Goal: Task Accomplishment & Management: Manage account settings

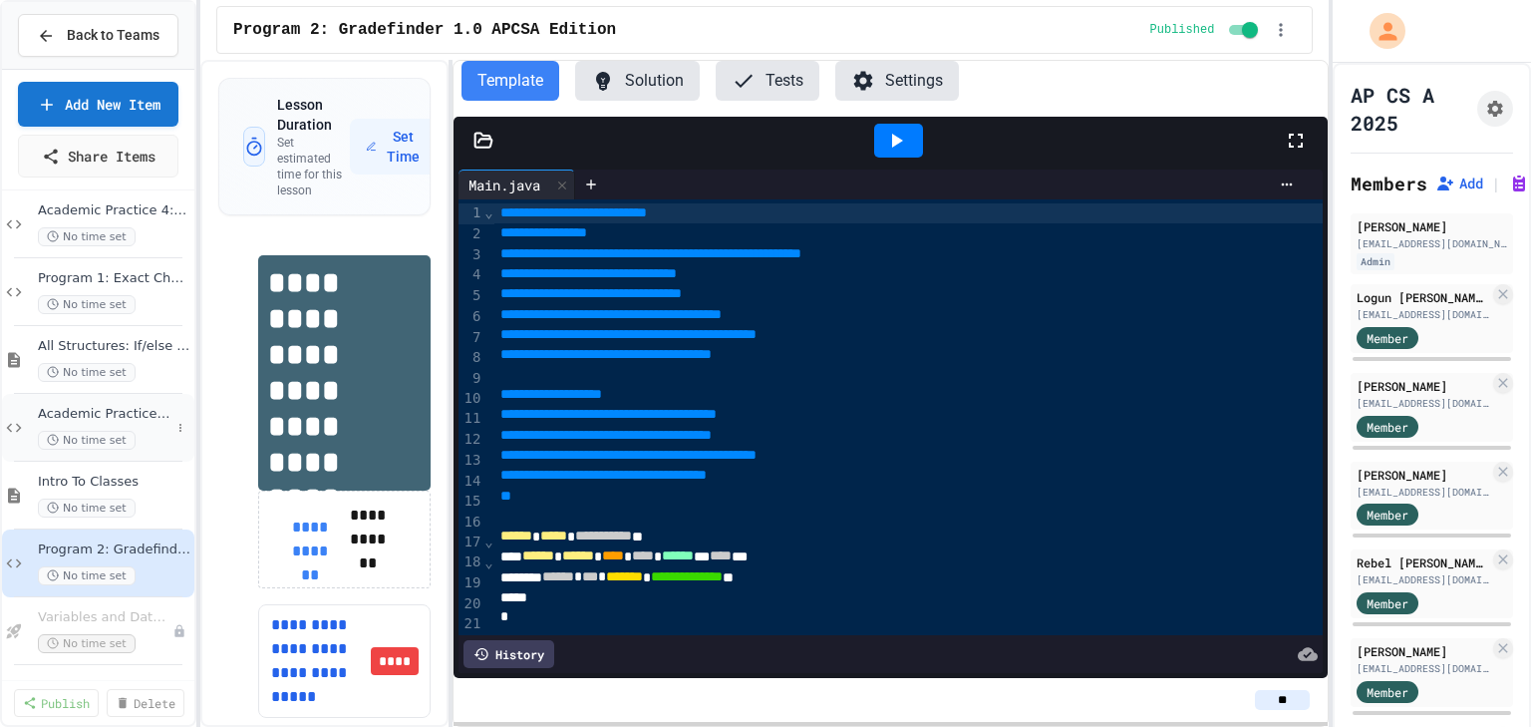
scroll to position [293, 0]
click at [111, 609] on span "Variables and Data Types" at bounding box center [95, 615] width 115 height 17
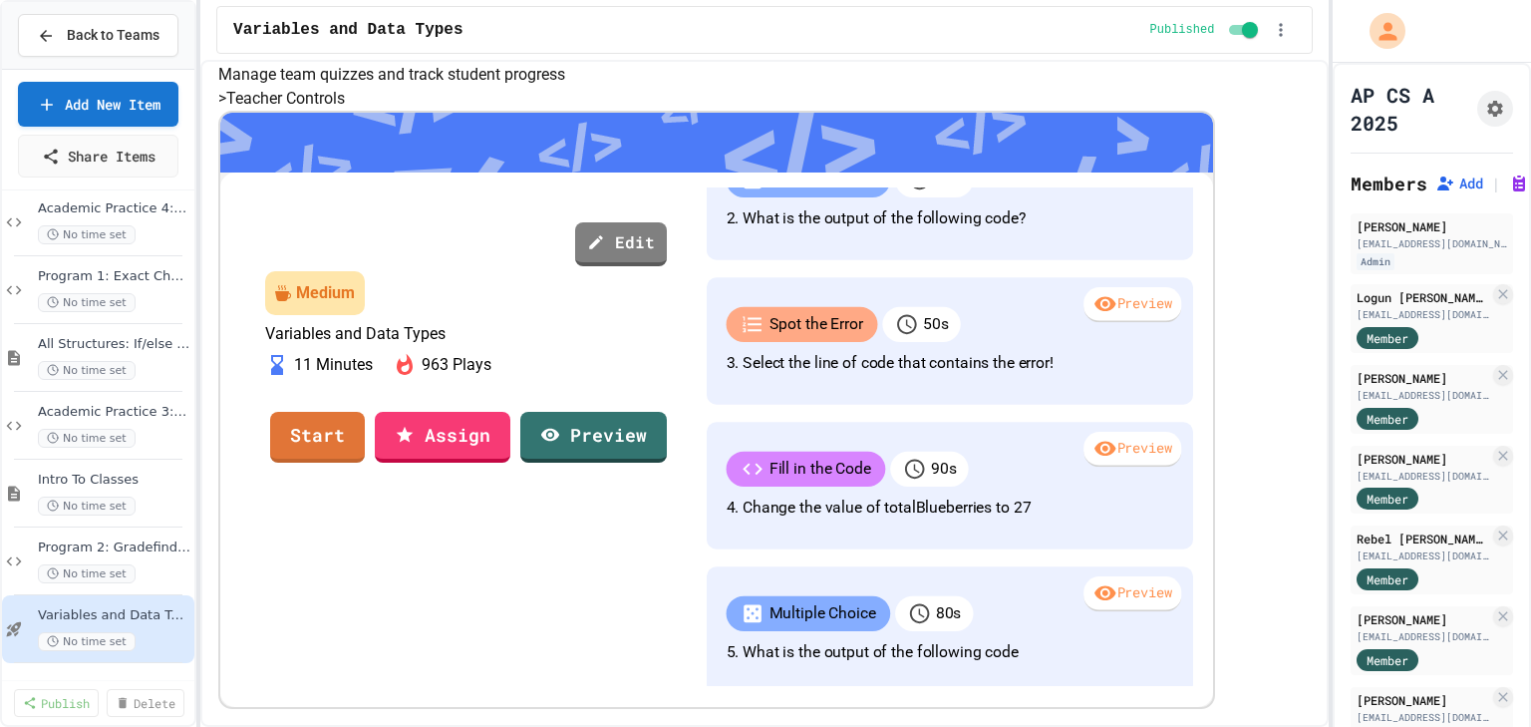
scroll to position [364, 0]
drag, startPoint x: 566, startPoint y: 430, endPoint x: 559, endPoint y: 576, distance: 146.7
click at [559, 576] on div "Edit Medium Variables and Data Types 11 Minutes 963 Plays Start Assign Preview" at bounding box center [463, 436] width 456 height 498
click at [366, 439] on link "Start" at bounding box center [318, 436] width 96 height 54
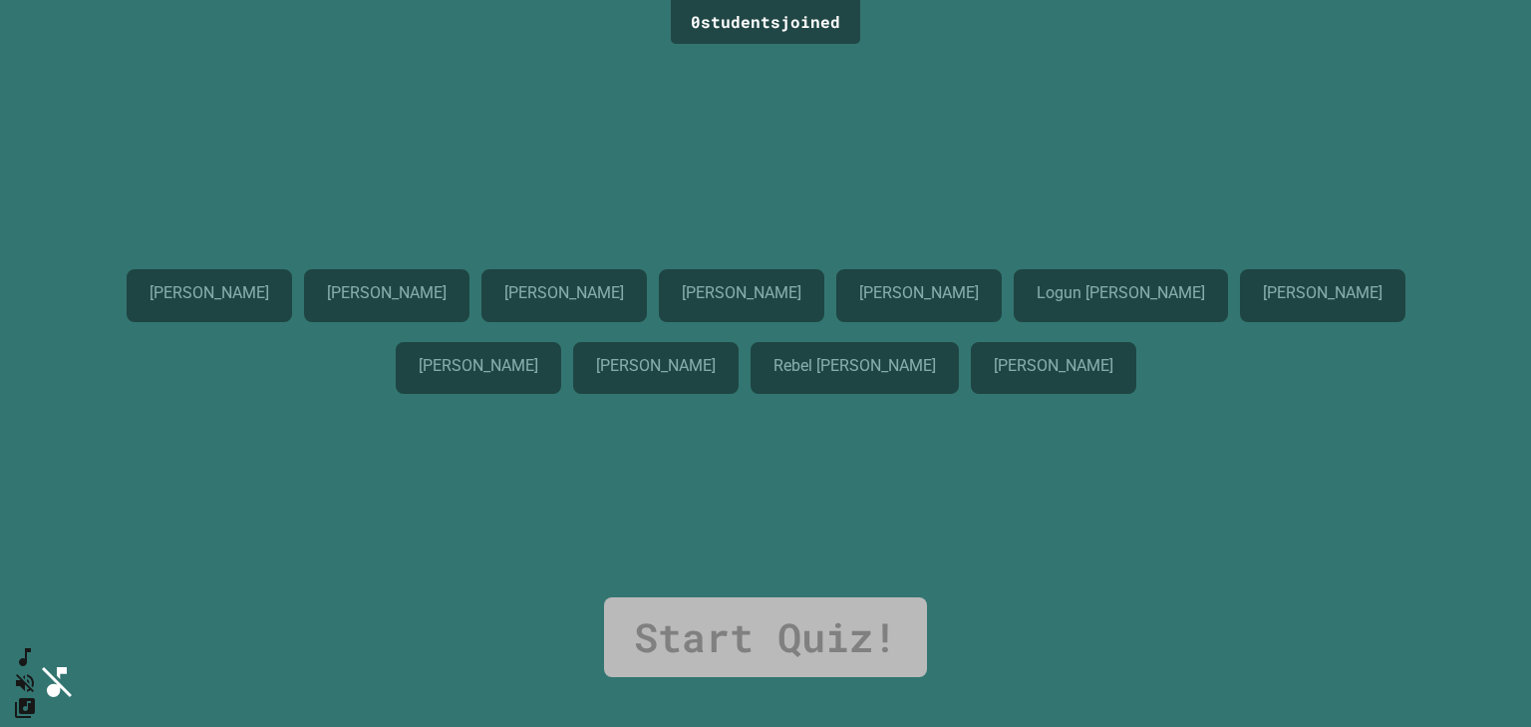
click at [36, 660] on button "SpeedDial basic example" at bounding box center [21, 652] width 29 height 30
click at [36, 668] on icon "Mute music" at bounding box center [21, 682] width 29 height 29
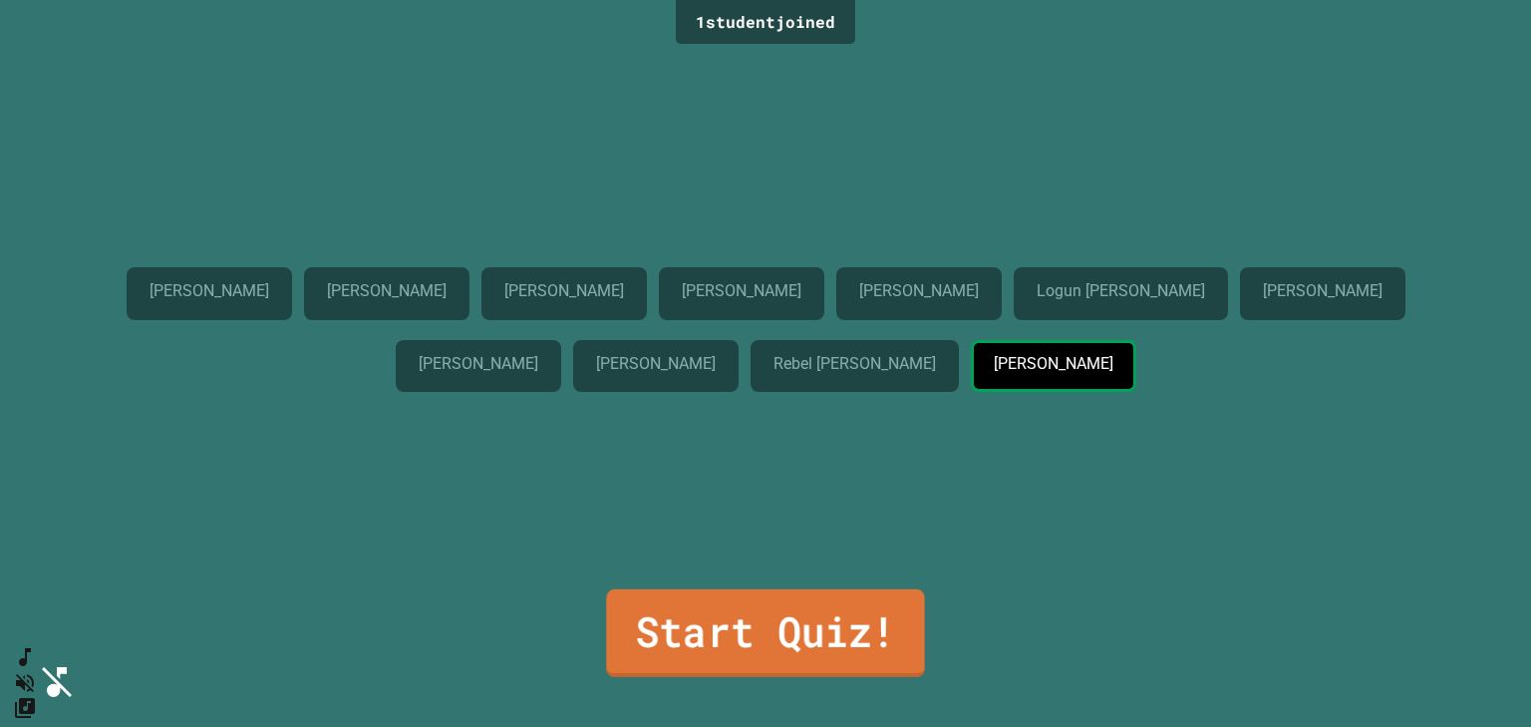
click at [773, 624] on link "Start Quiz!" at bounding box center [765, 633] width 318 height 88
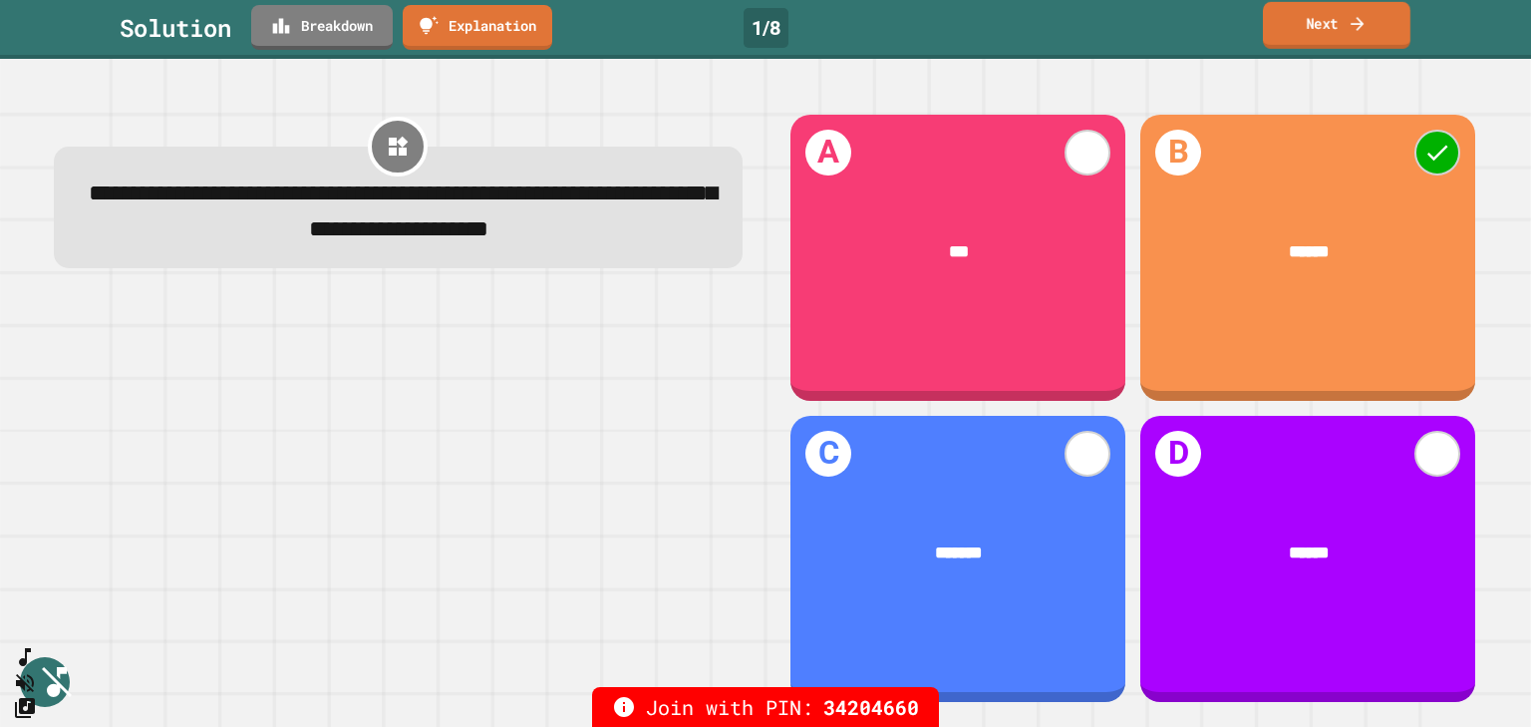
click at [1319, 24] on link "Next" at bounding box center [1337, 25] width 148 height 47
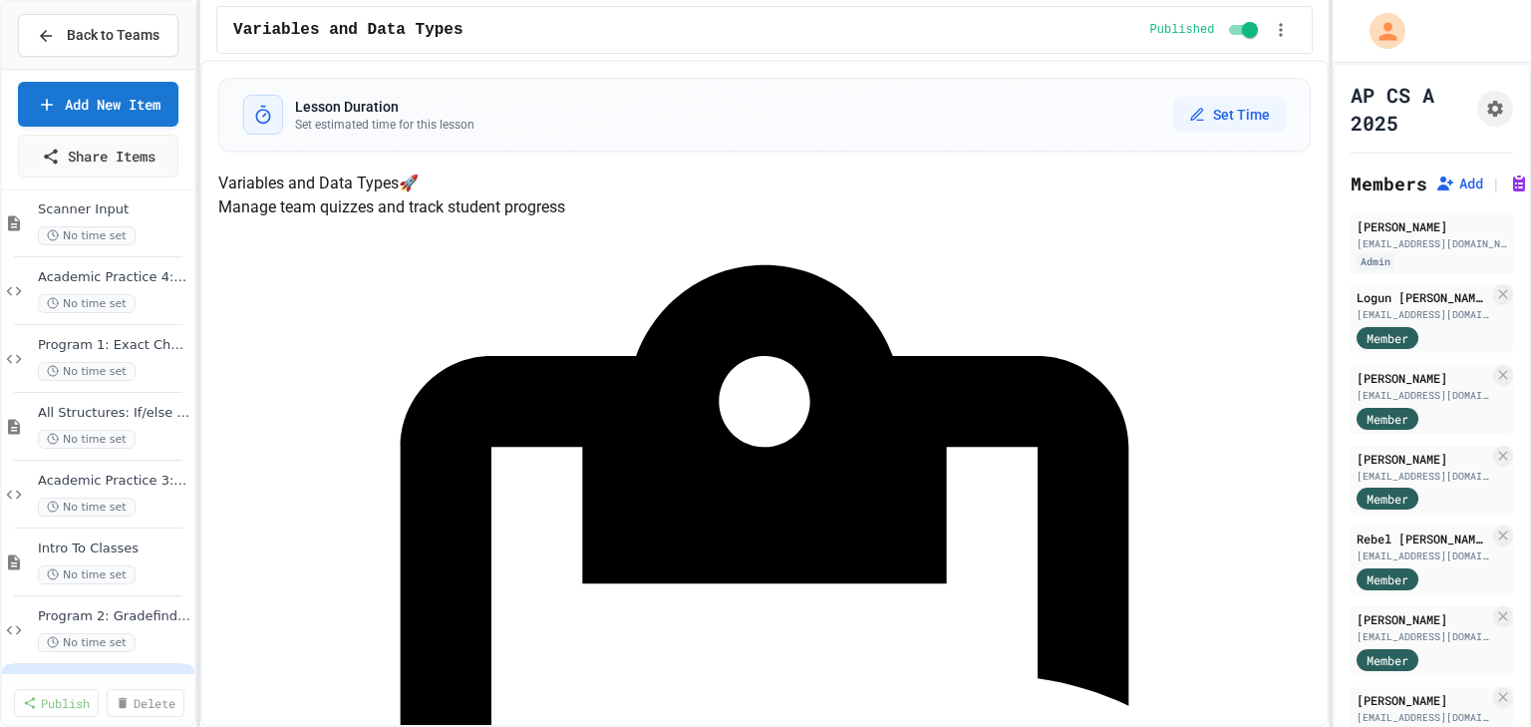
scroll to position [293, 0]
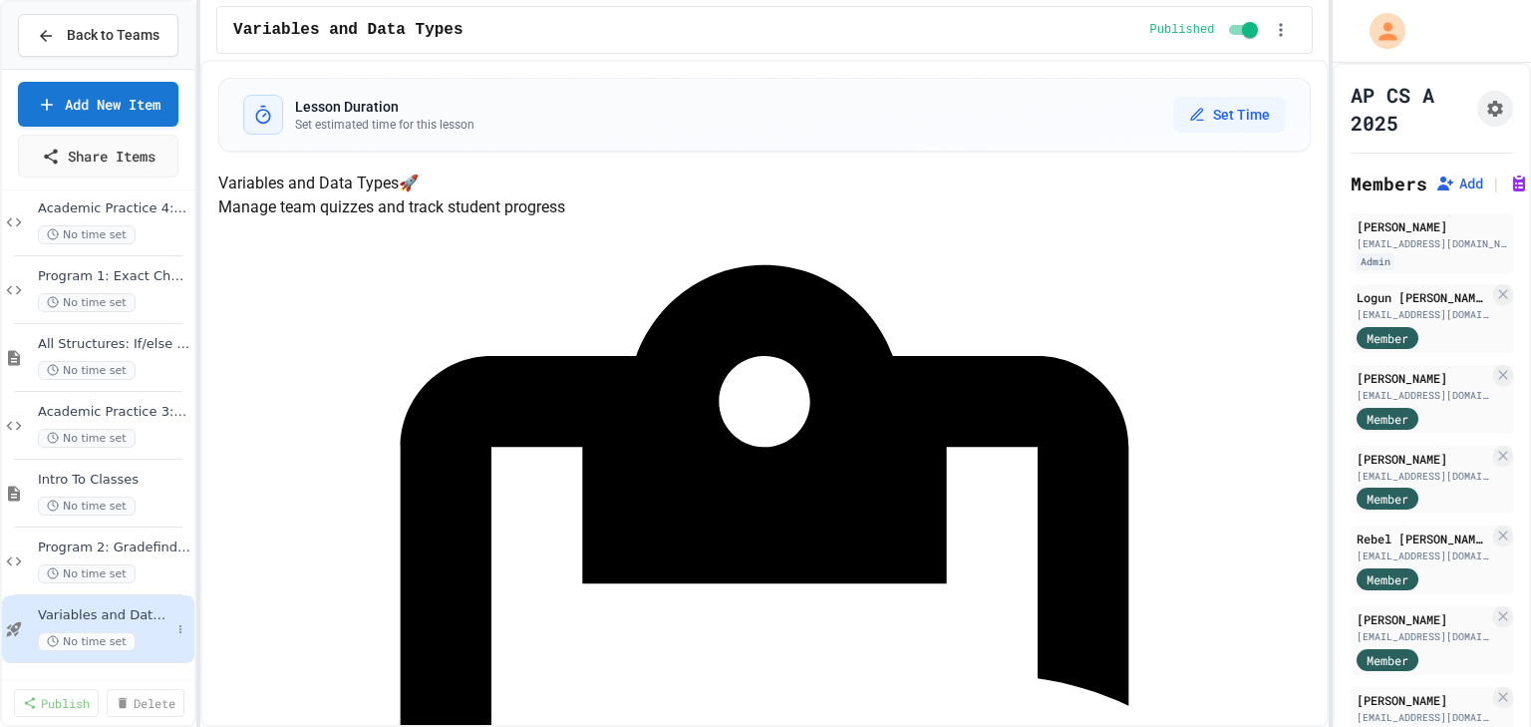
click at [141, 646] on div "No time set" at bounding box center [104, 641] width 133 height 19
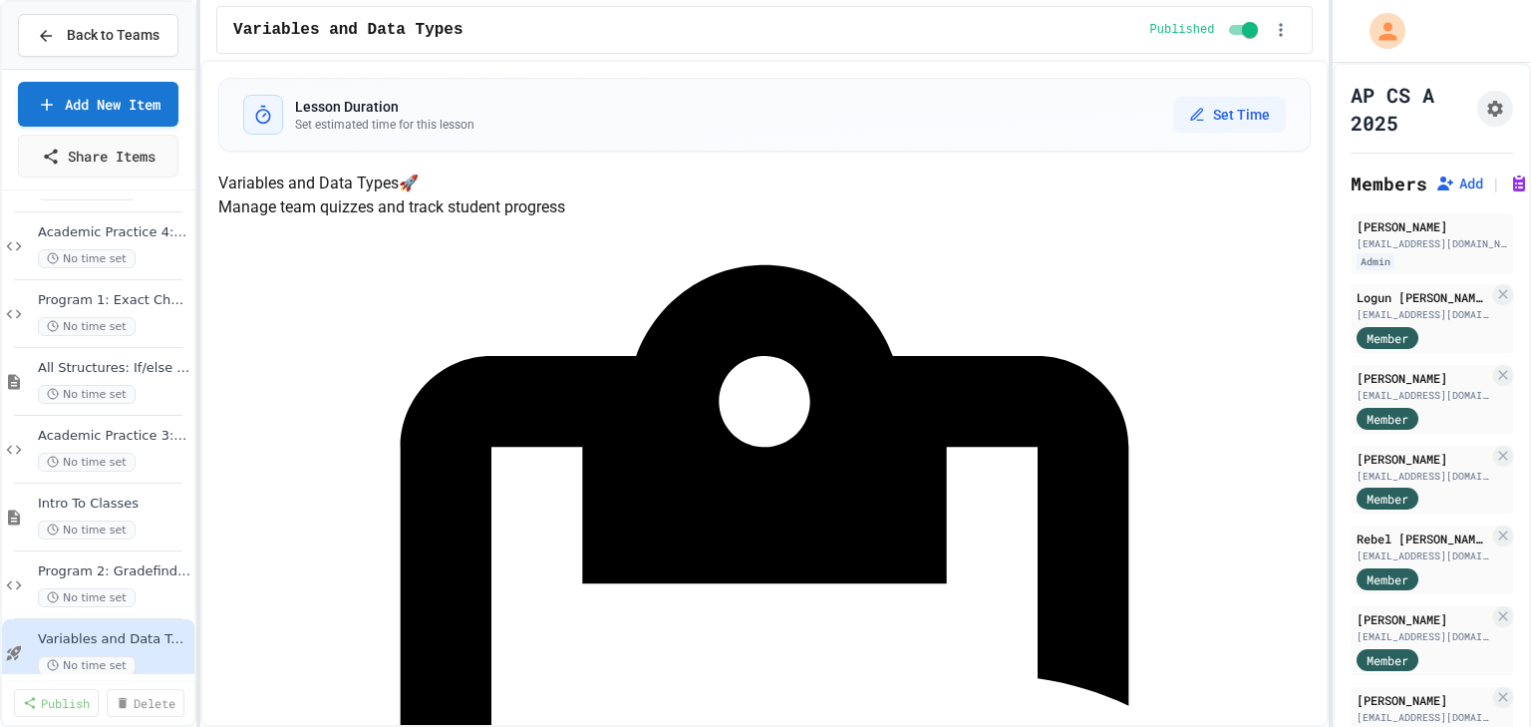
scroll to position [4, 0]
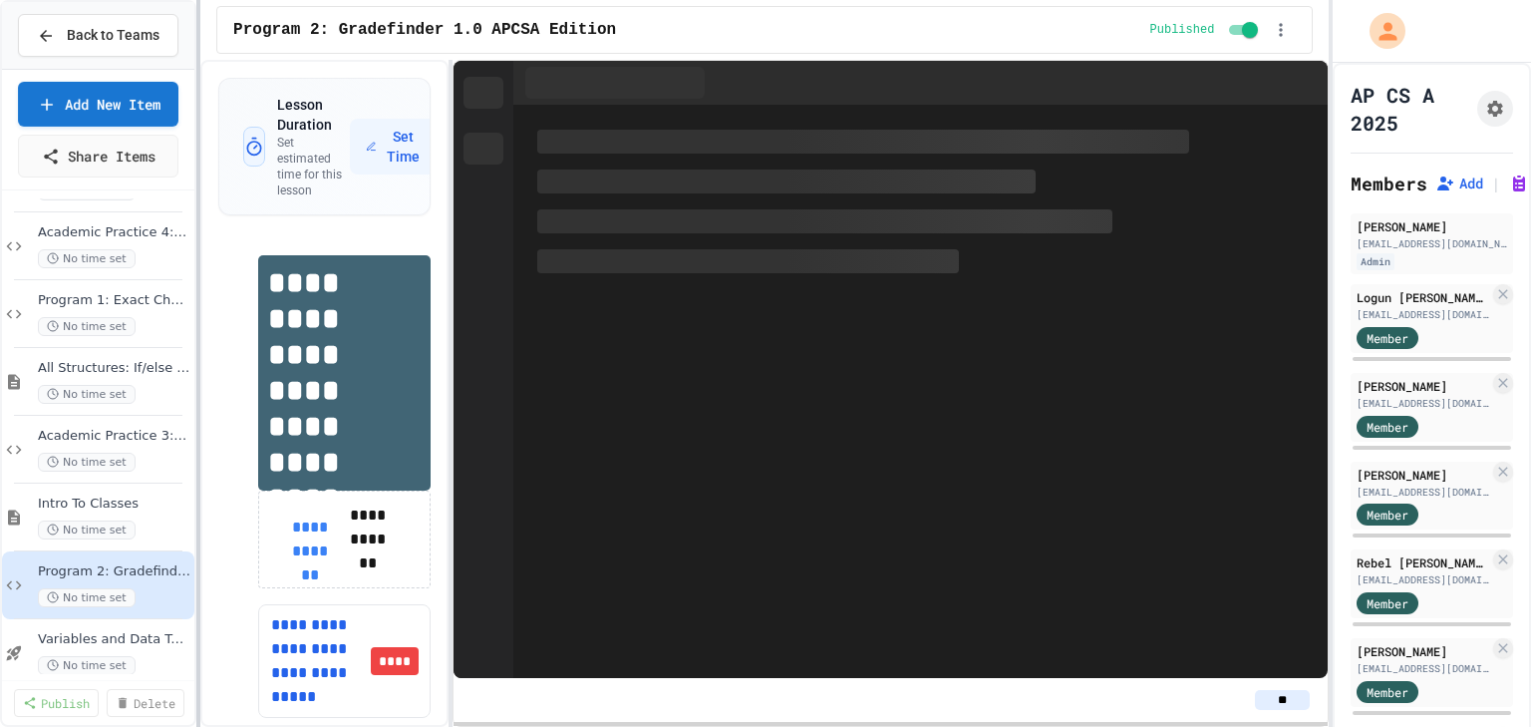
scroll to position [293, 0]
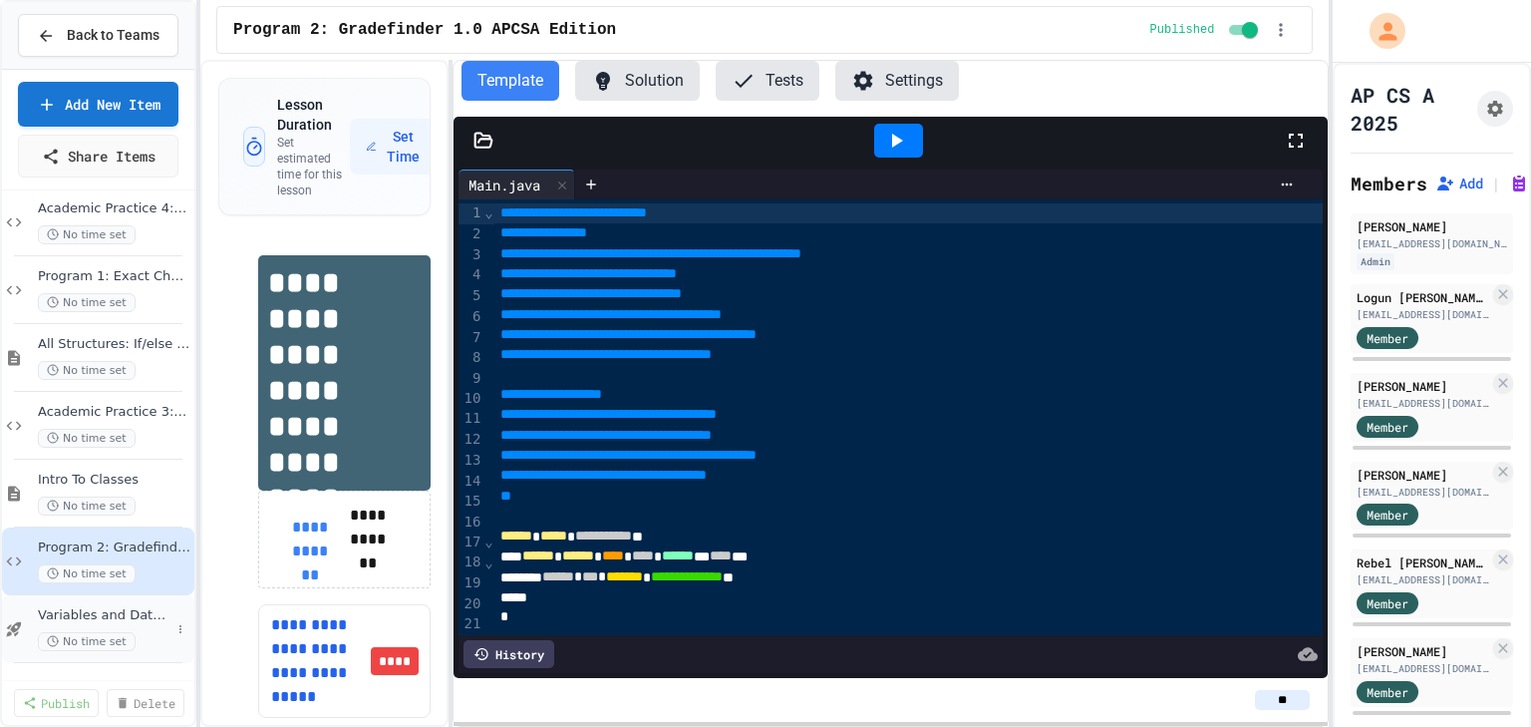
click at [139, 620] on span "Variables and Data Types" at bounding box center [104, 615] width 133 height 17
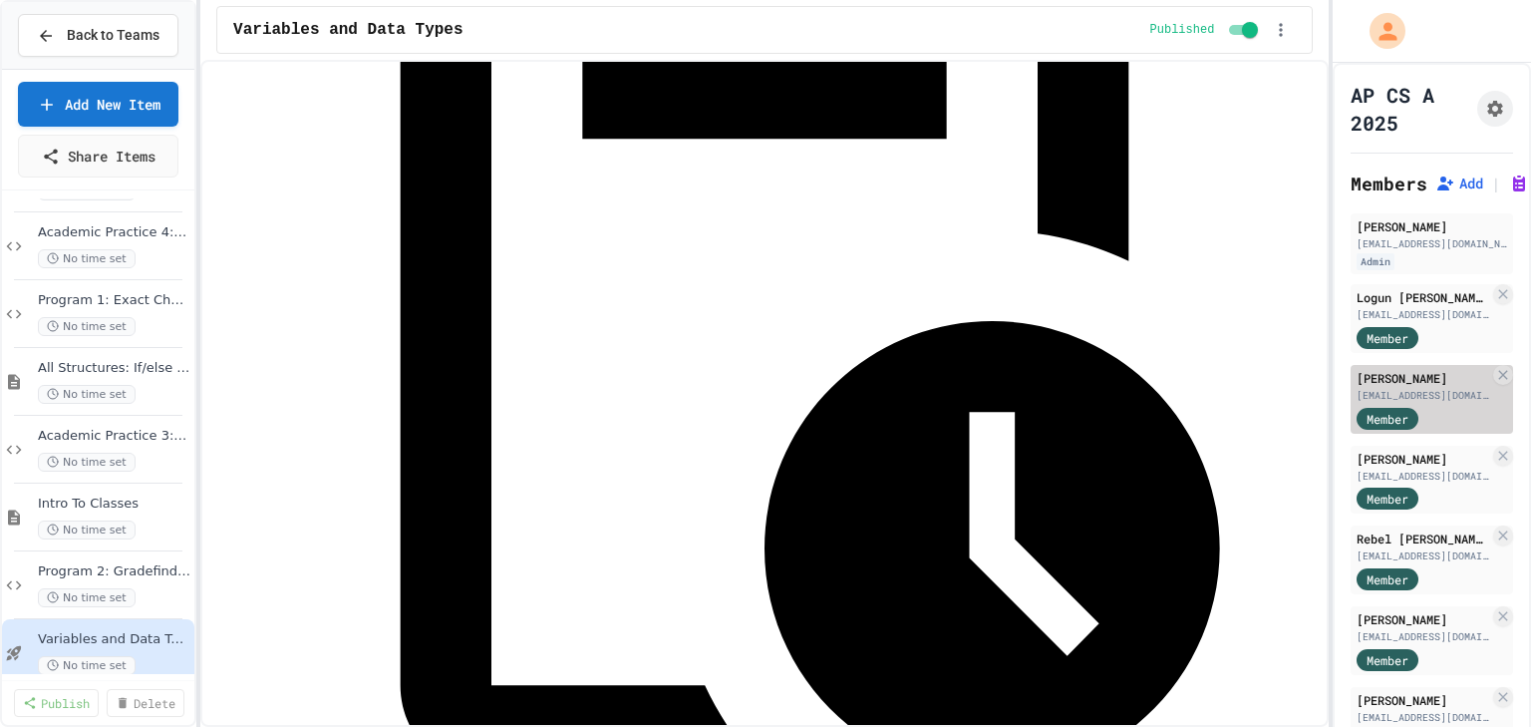
scroll to position [4, 0]
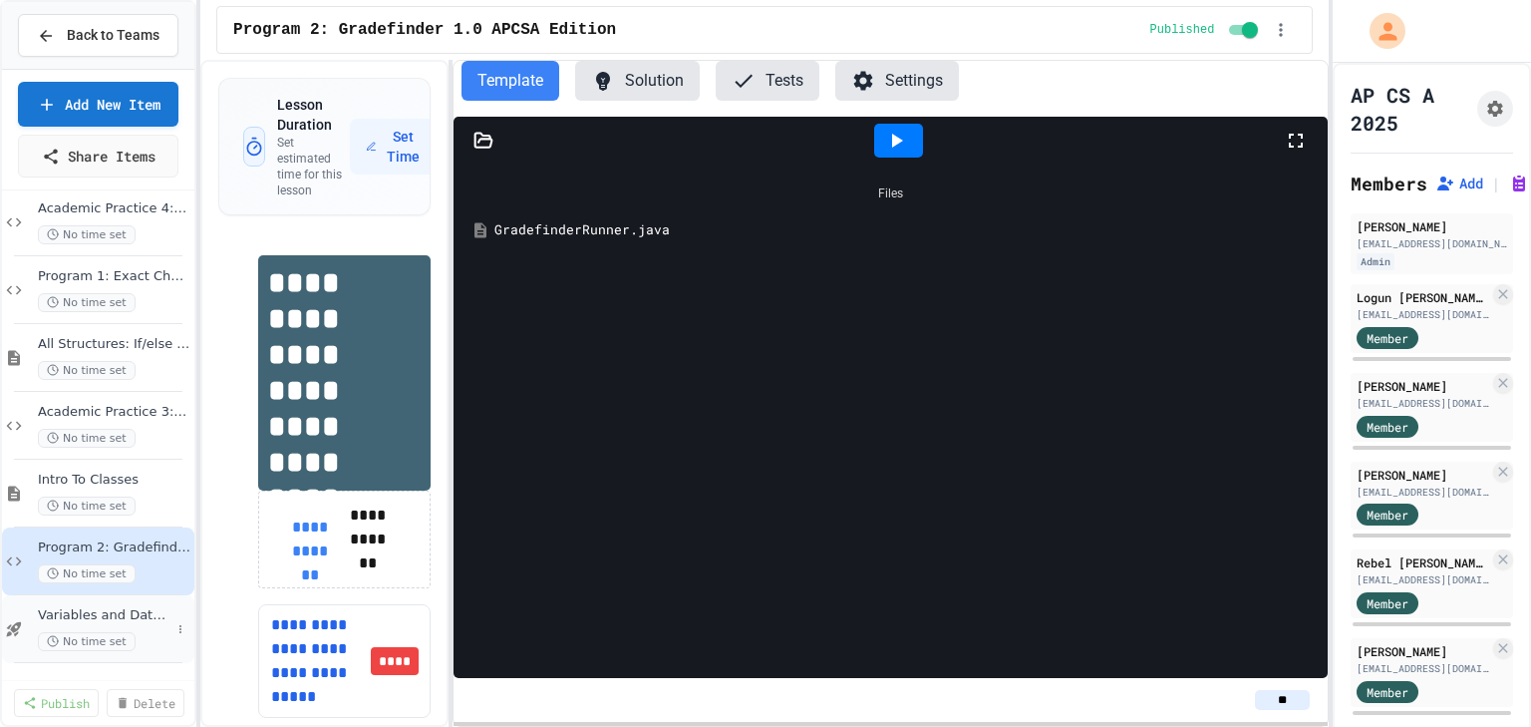
click at [136, 618] on span "Variables and Data Types" at bounding box center [104, 615] width 133 height 17
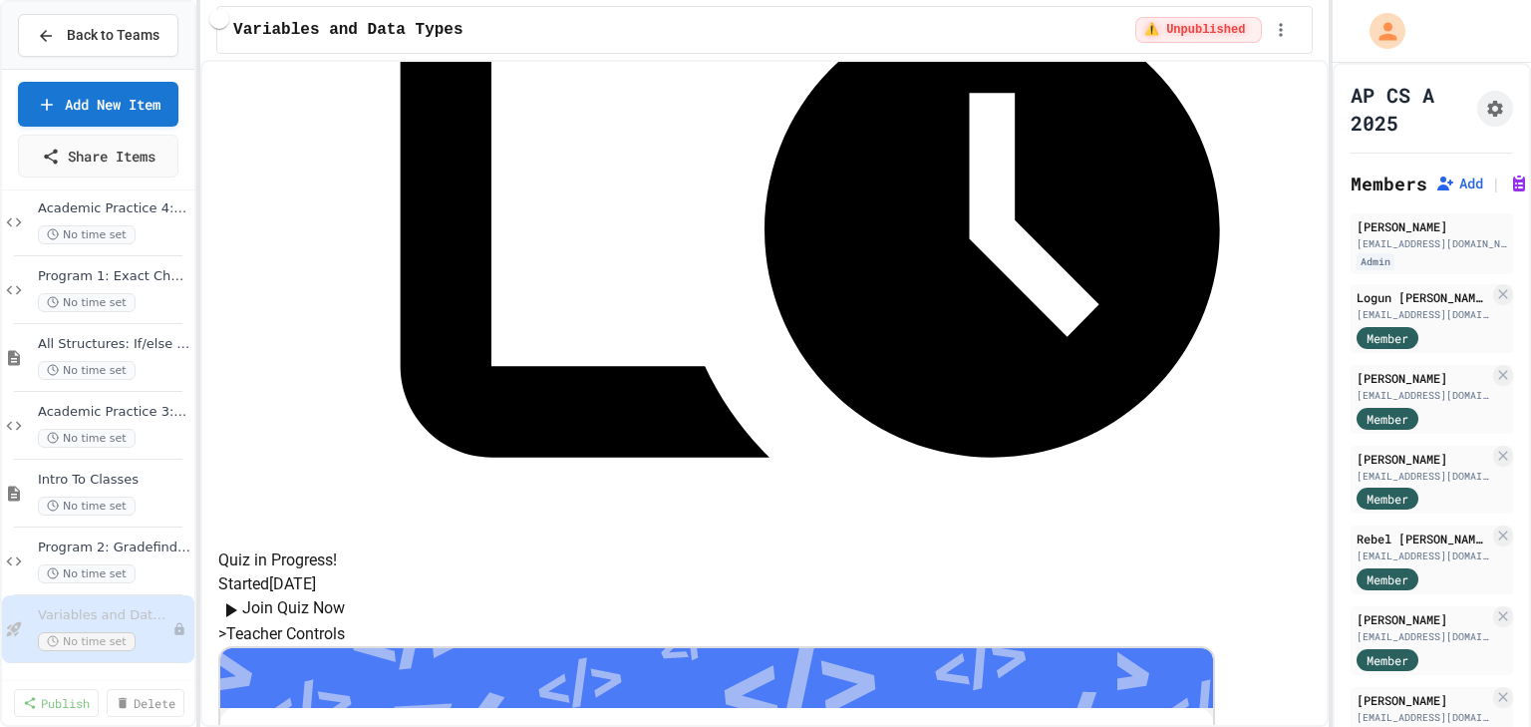
scroll to position [767, 0]
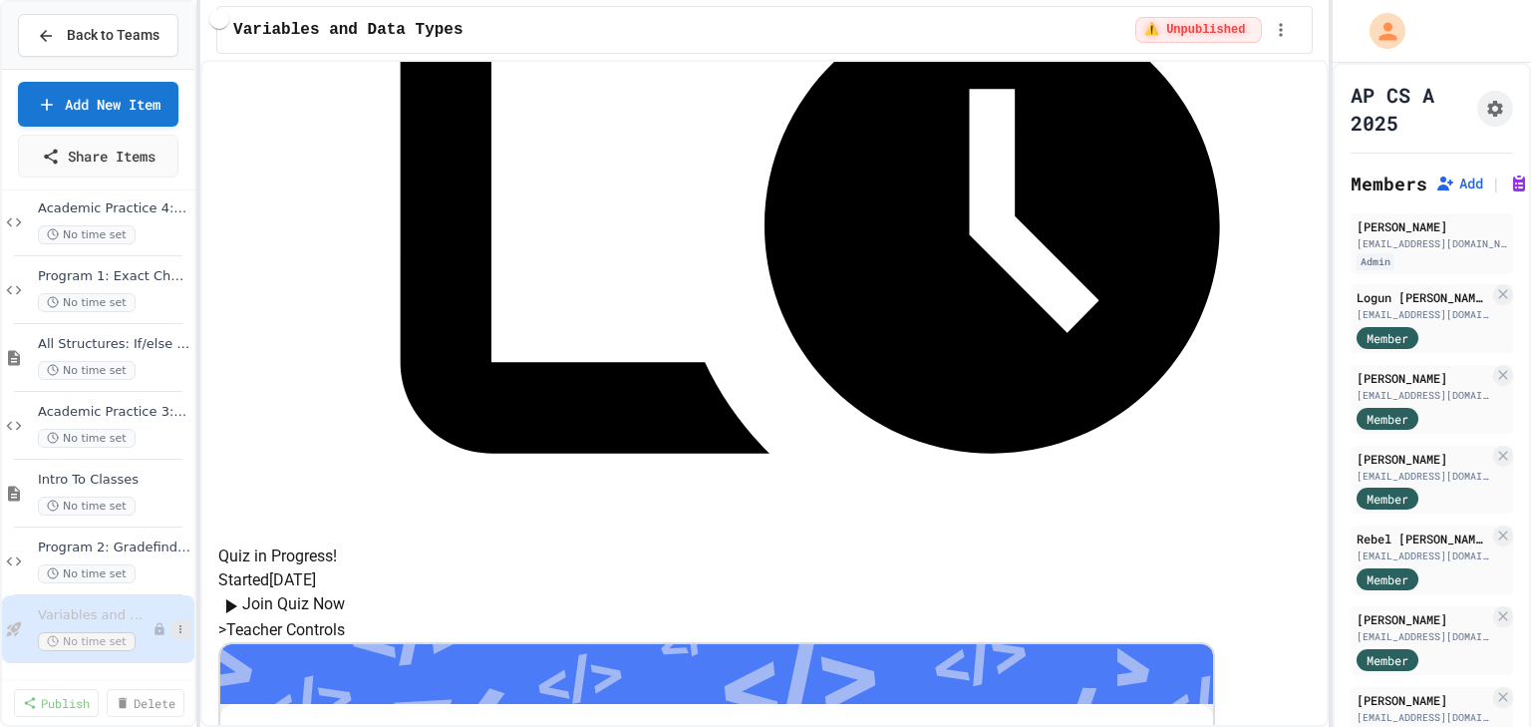
click at [174, 629] on icon at bounding box center [180, 629] width 12 height 12
click at [110, 608] on button "Delete" at bounding box center [129, 612] width 153 height 36
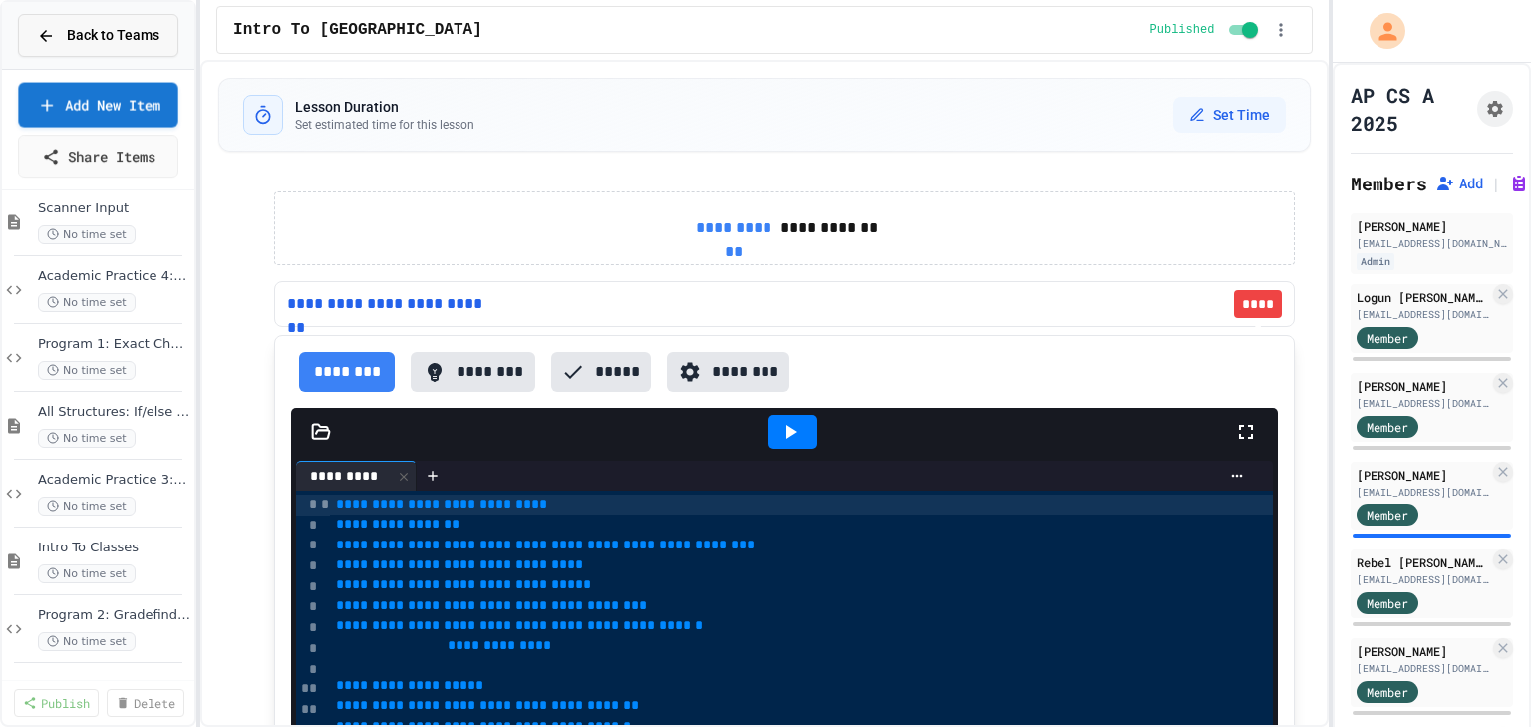
click at [128, 28] on span "Back to Teams" at bounding box center [113, 35] width 93 height 21
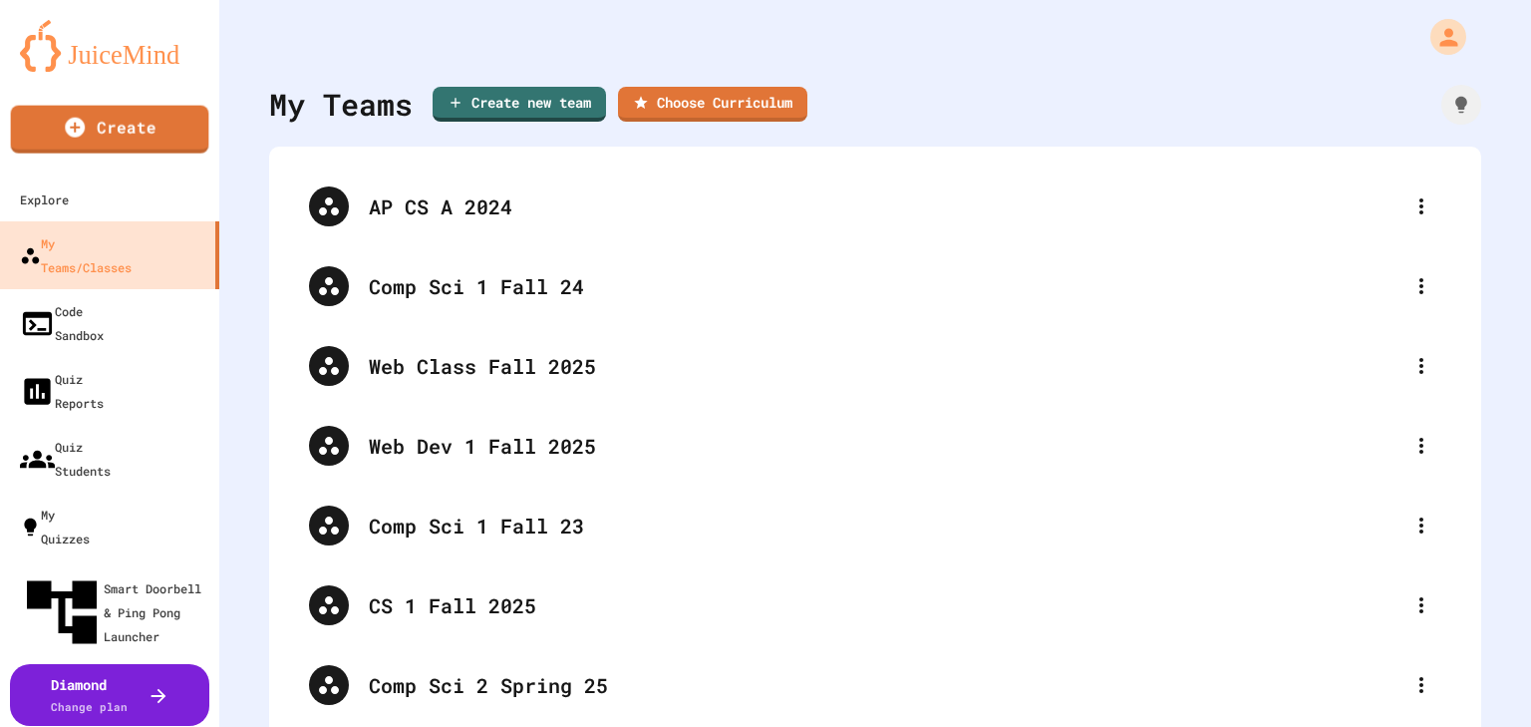
click at [134, 48] on img at bounding box center [109, 46] width 179 height 52
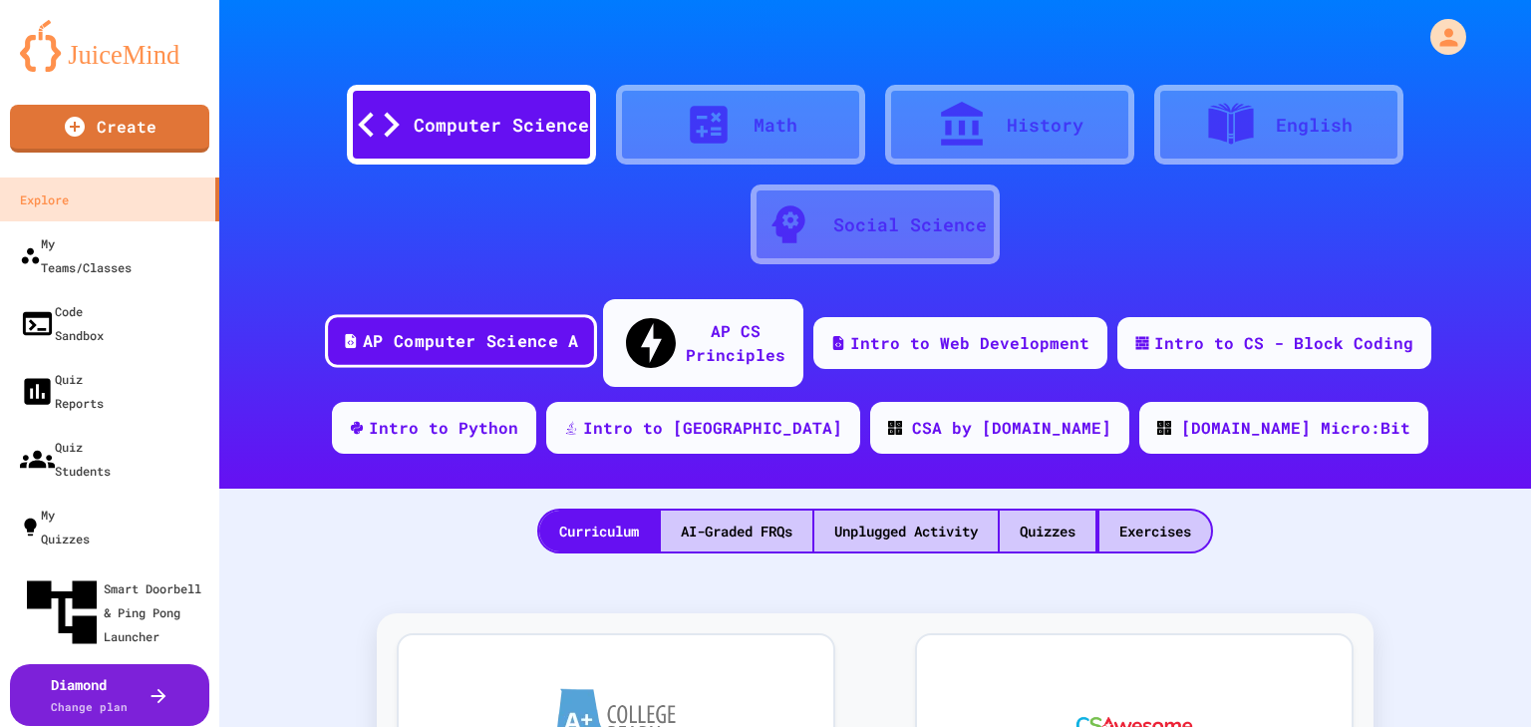
click at [502, 333] on div "AP Computer Science A" at bounding box center [470, 341] width 215 height 25
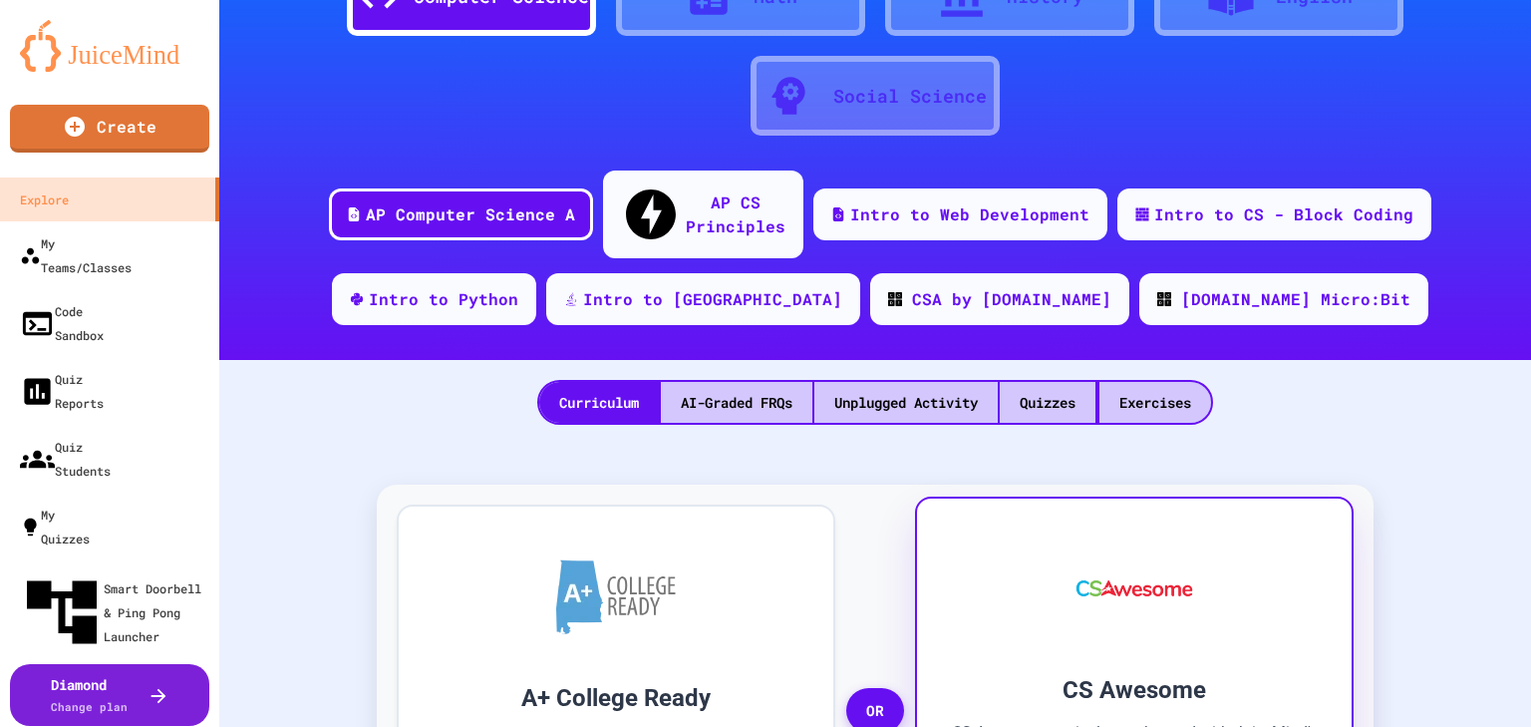
scroll to position [80, 0]
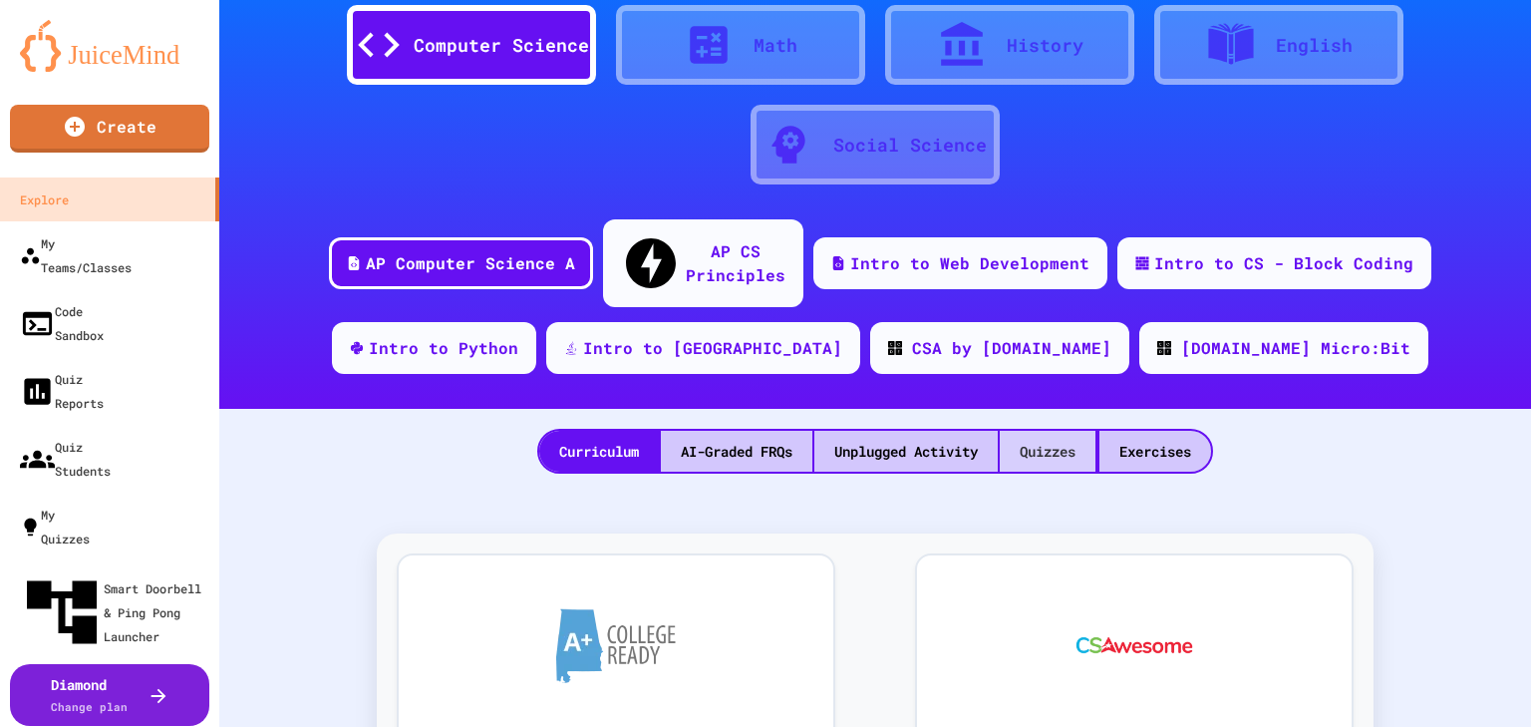
click at [1061, 431] on div "Quizzes" at bounding box center [1048, 451] width 96 height 41
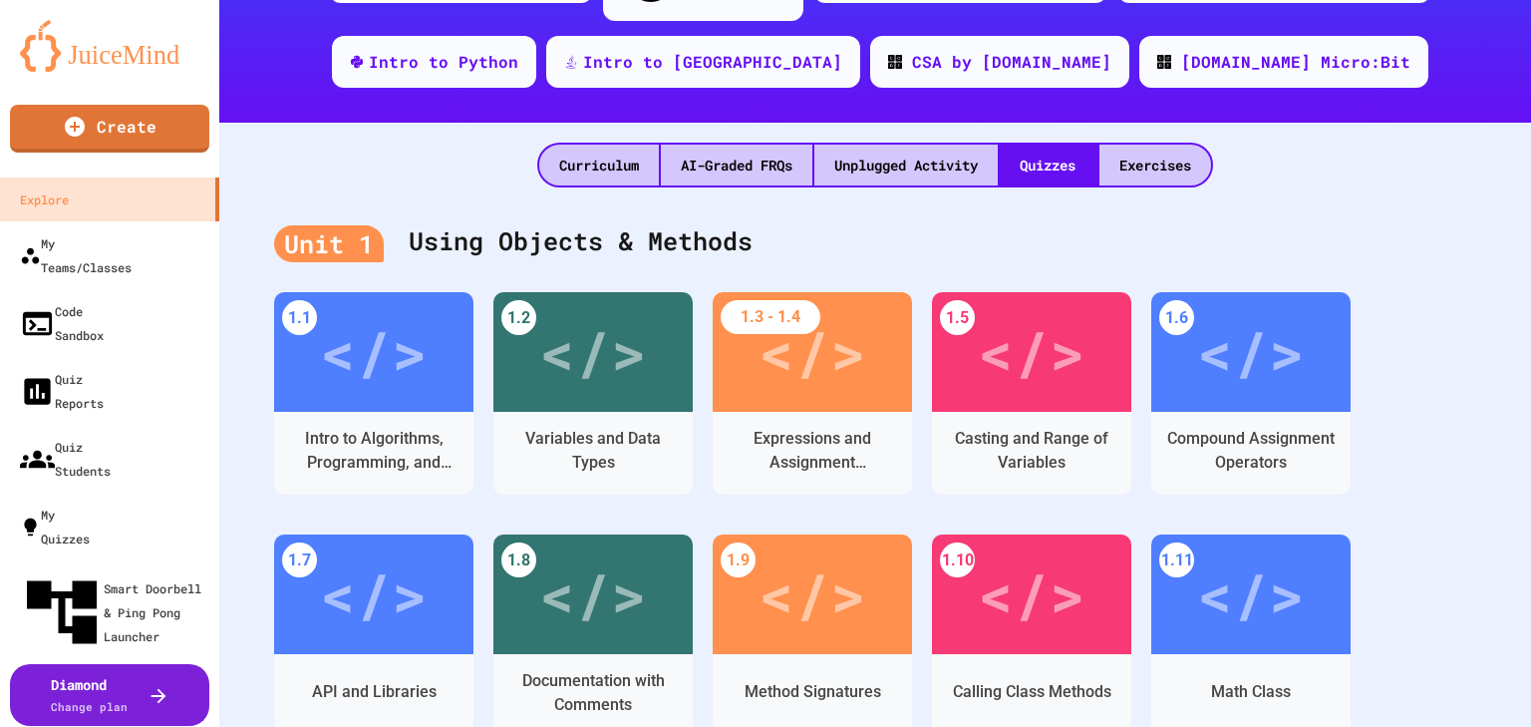
scroll to position [399, 0]
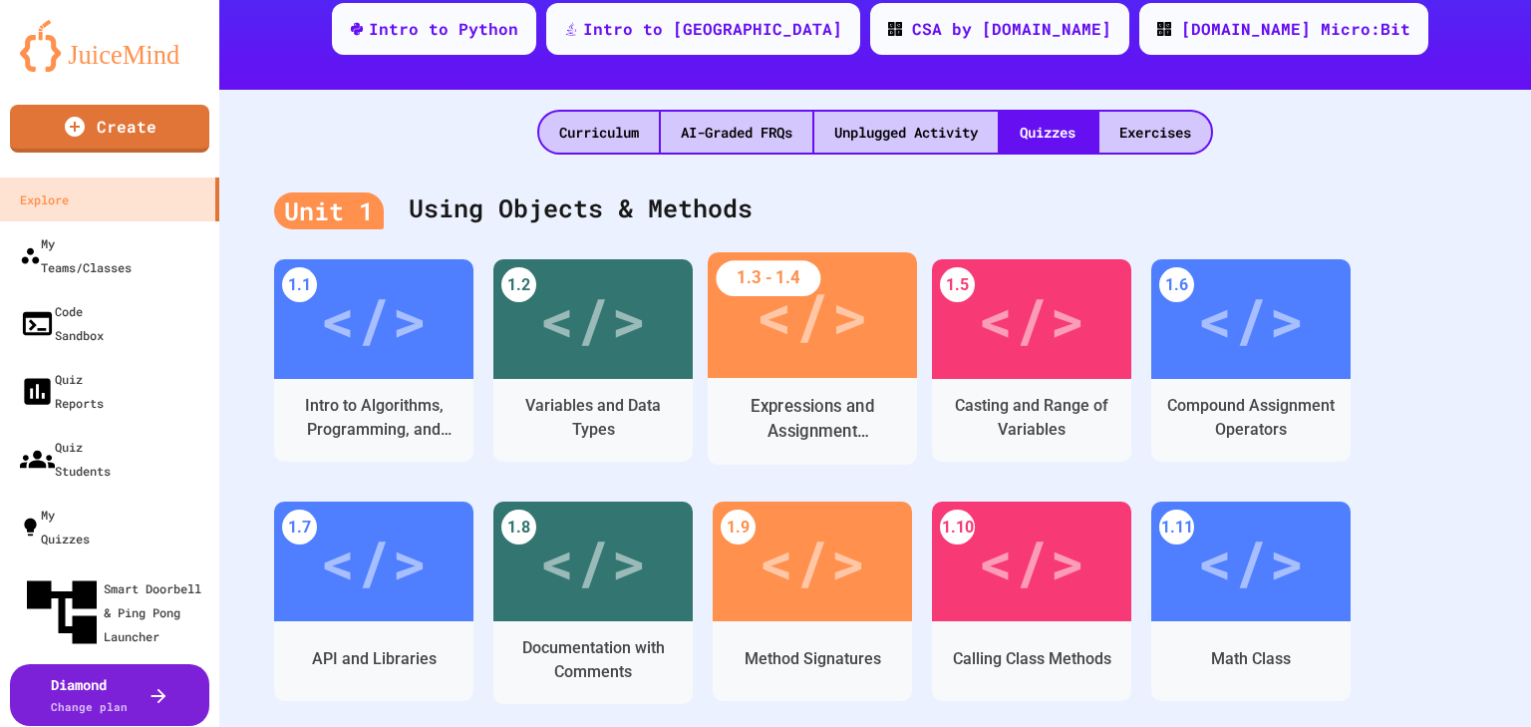
click at [768, 319] on div "</>" at bounding box center [812, 315] width 113 height 95
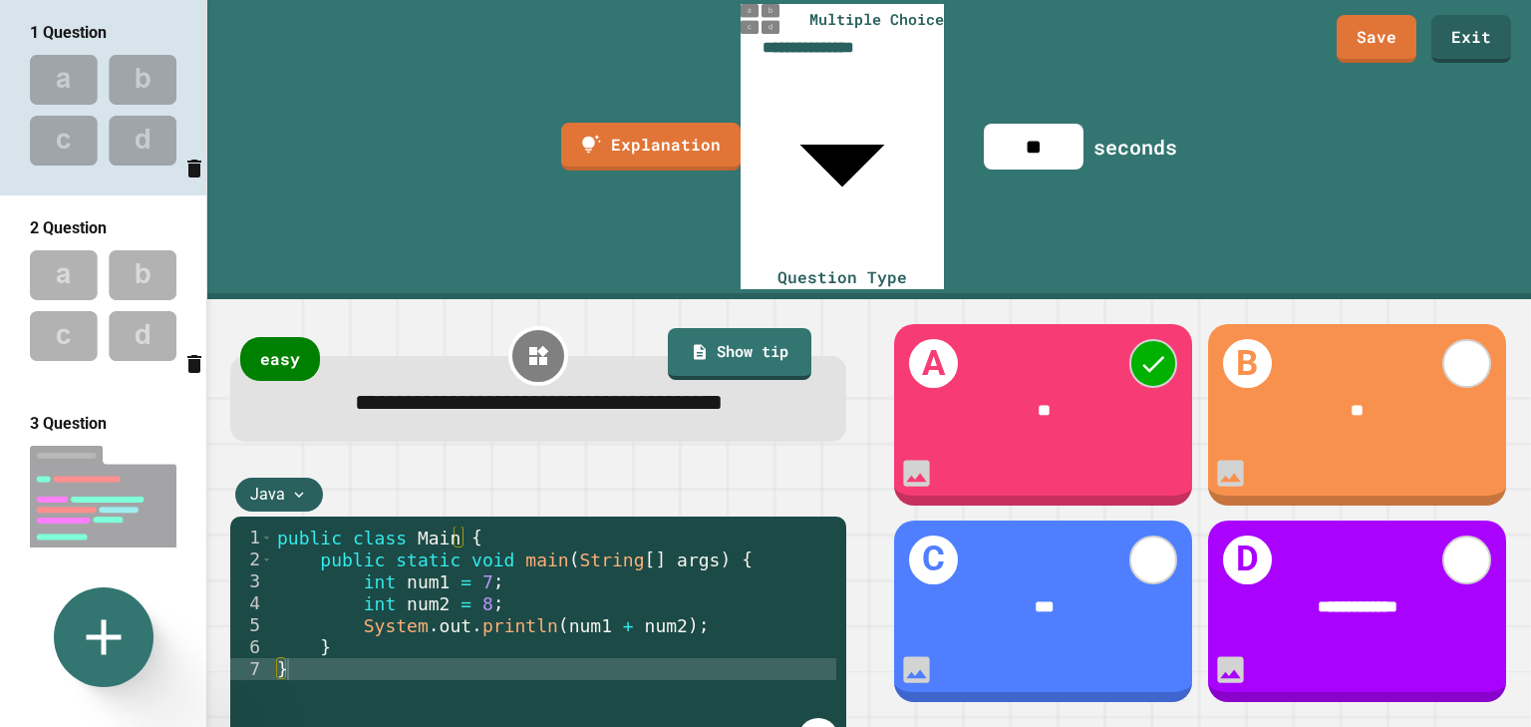
scroll to position [56, 0]
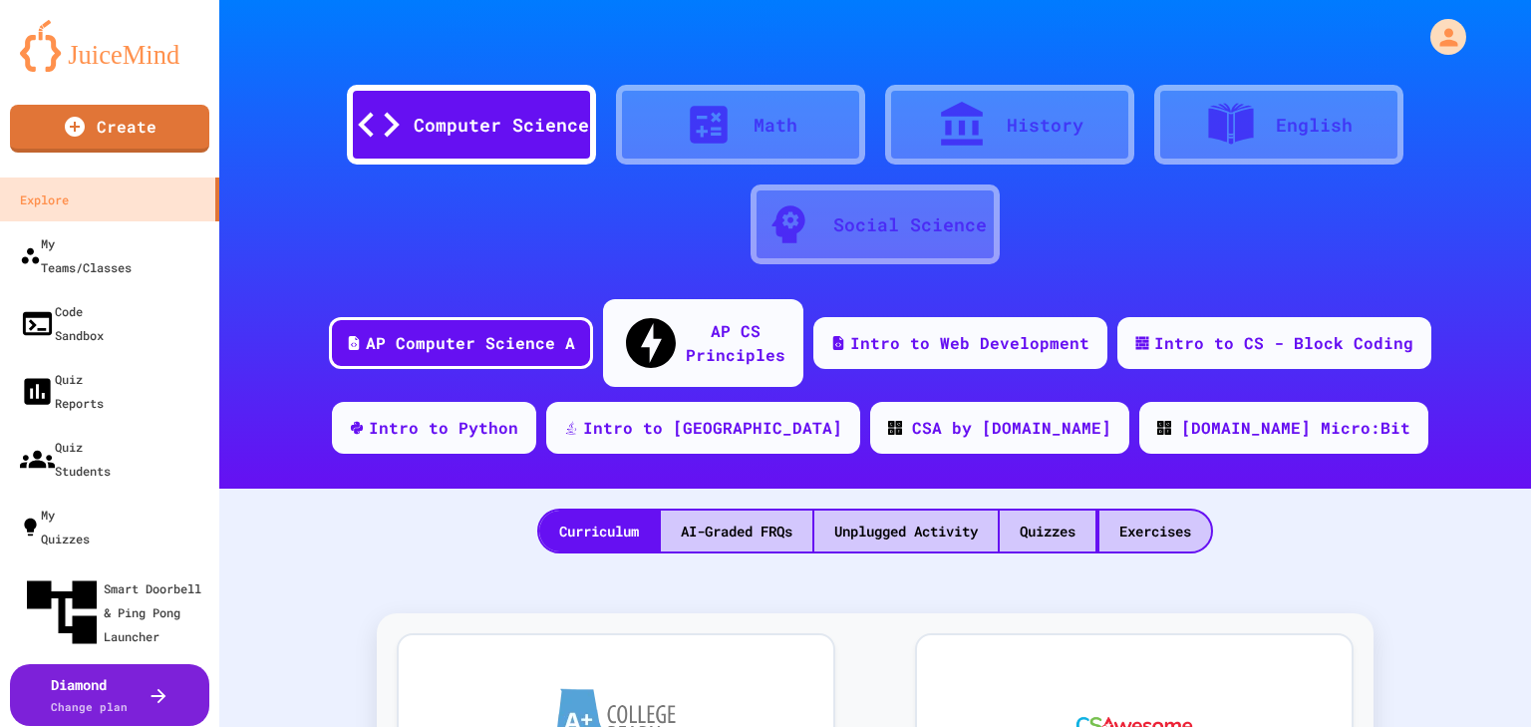
scroll to position [626, 0]
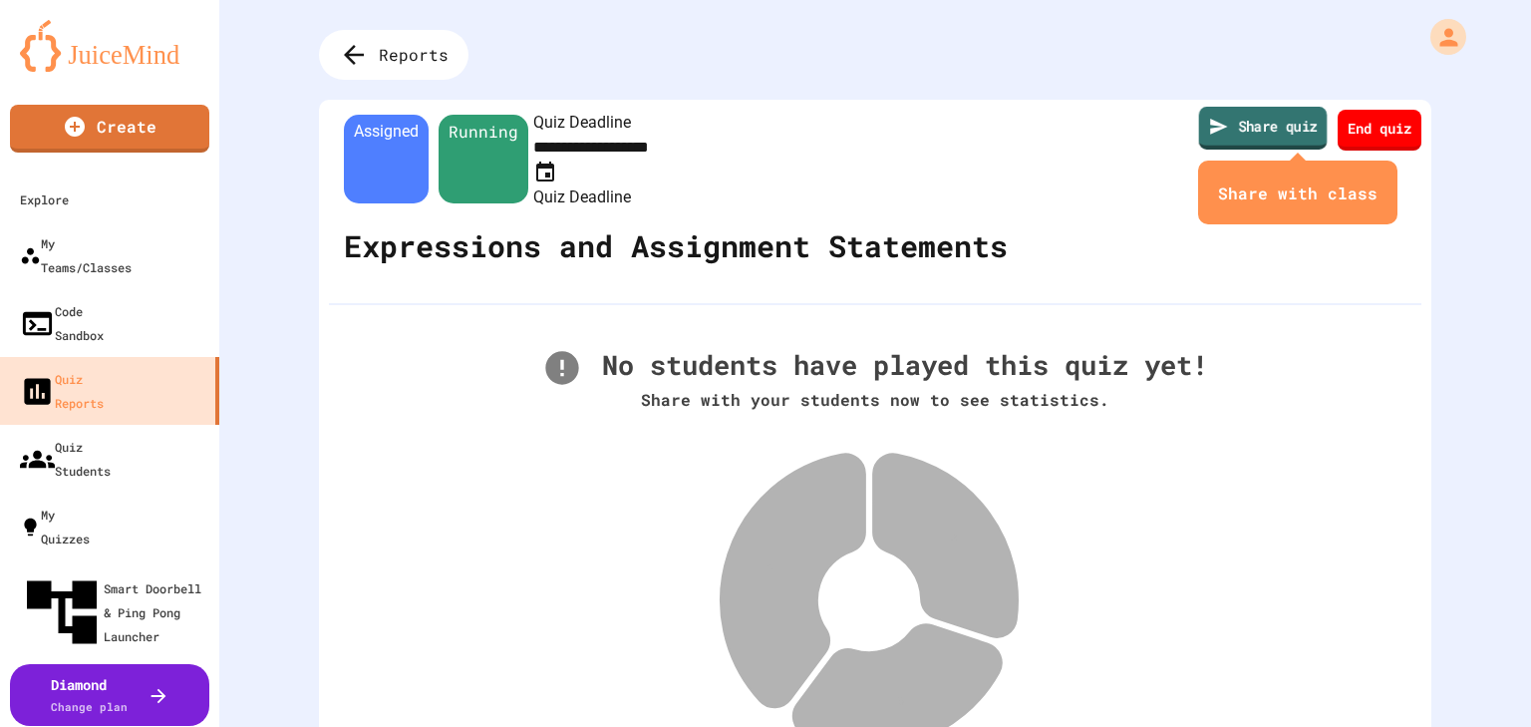
click at [1242, 134] on link "Share quiz" at bounding box center [1263, 128] width 129 height 43
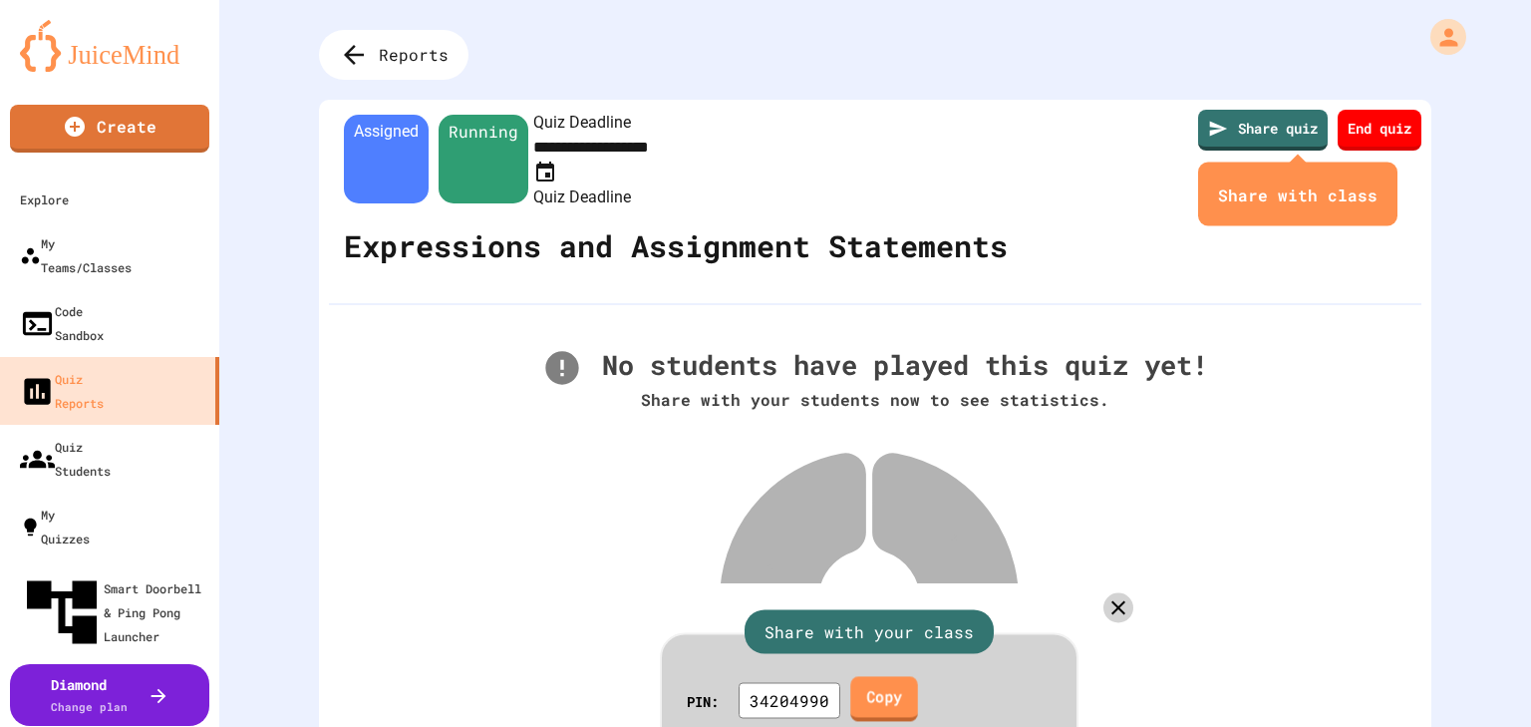
click at [887, 676] on link "Copy" at bounding box center [884, 698] width 68 height 45
click at [86, 724] on div at bounding box center [765, 727] width 1531 height 0
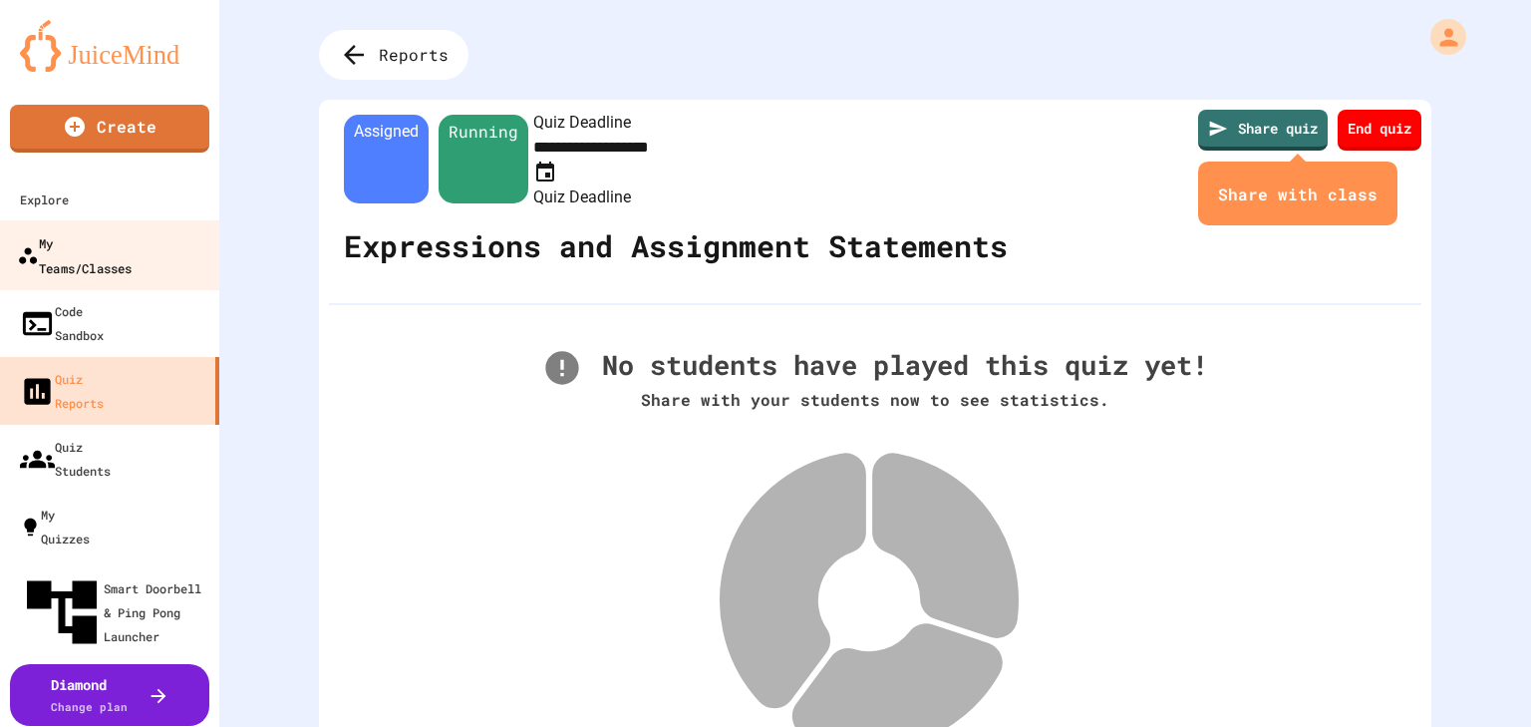
click at [115, 244] on div "My Teams/Classes" at bounding box center [74, 254] width 115 height 49
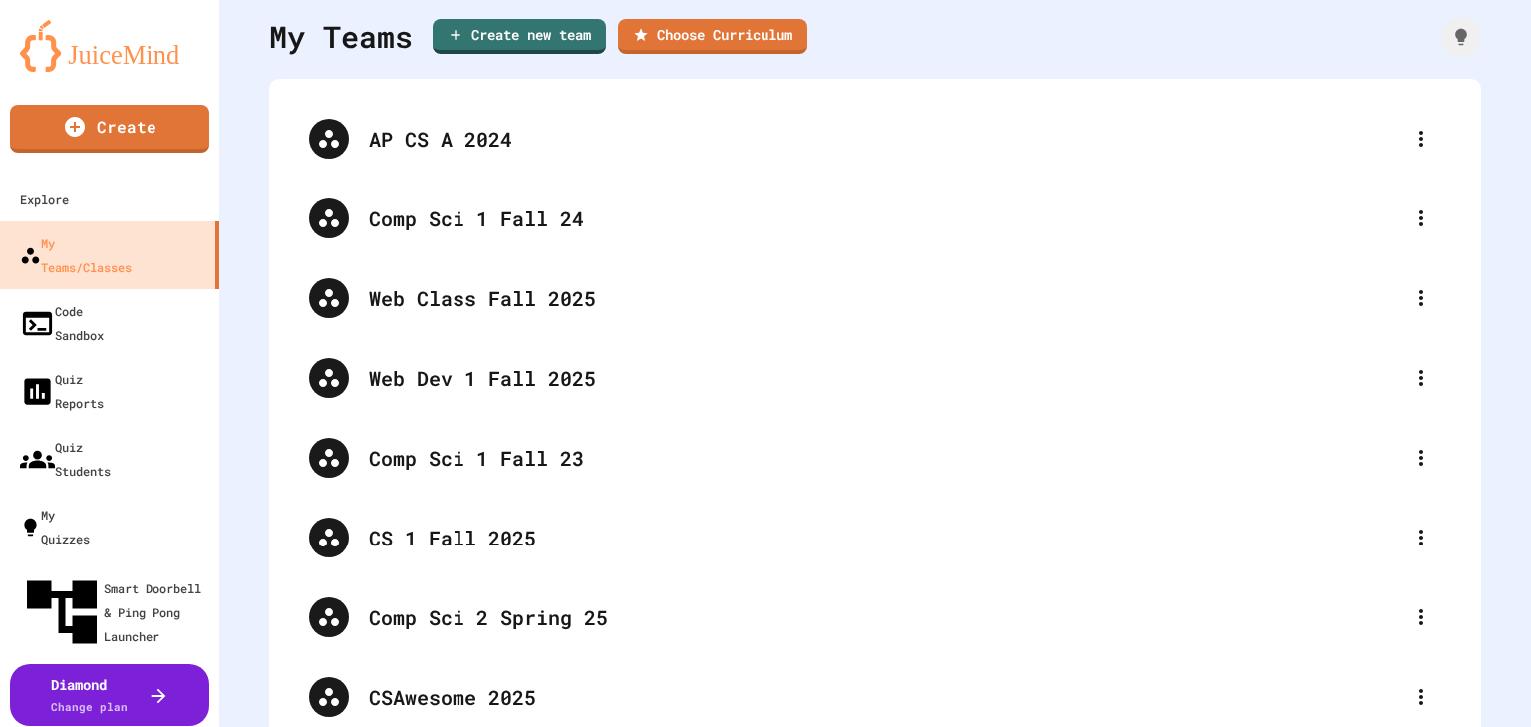
scroll to position [269, 0]
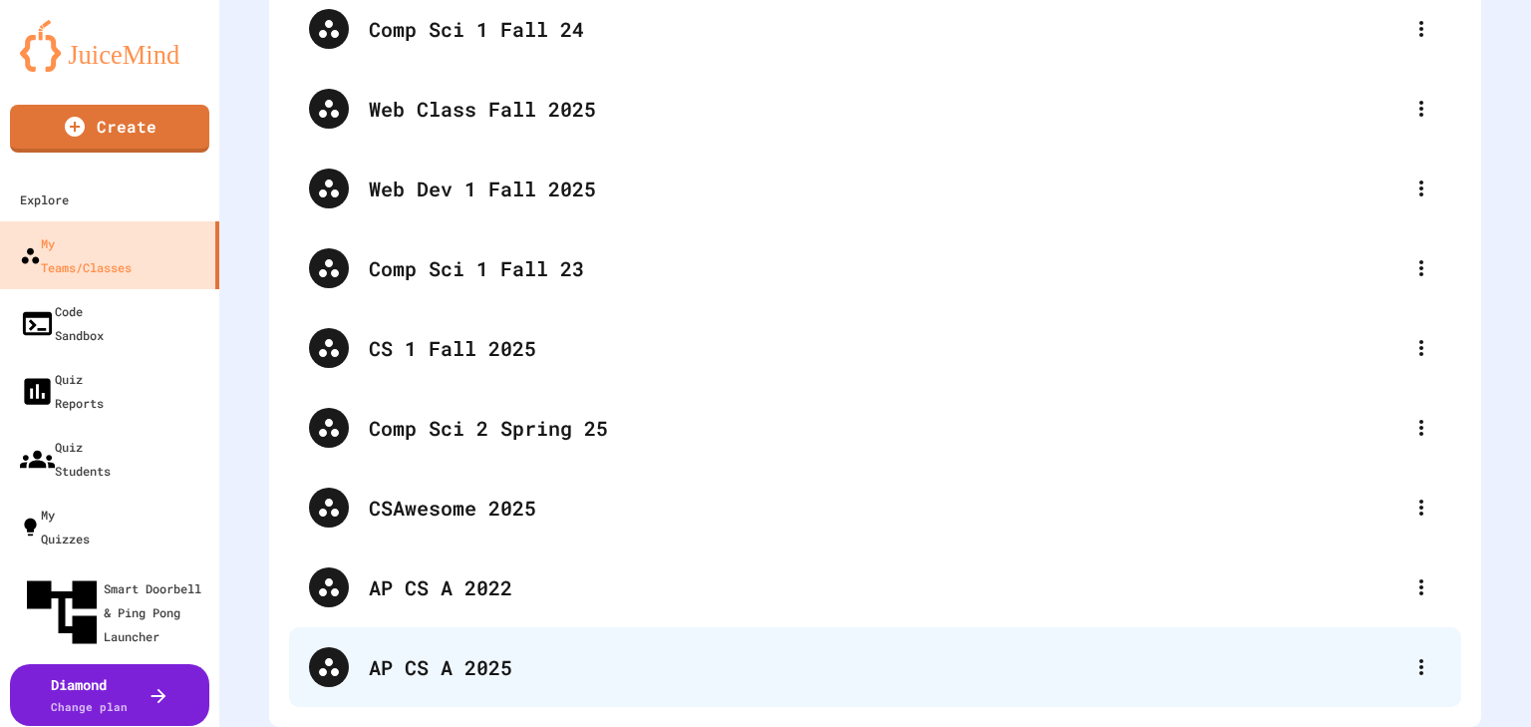
click at [435, 652] on div "AP CS A 2025" at bounding box center [885, 667] width 1033 height 30
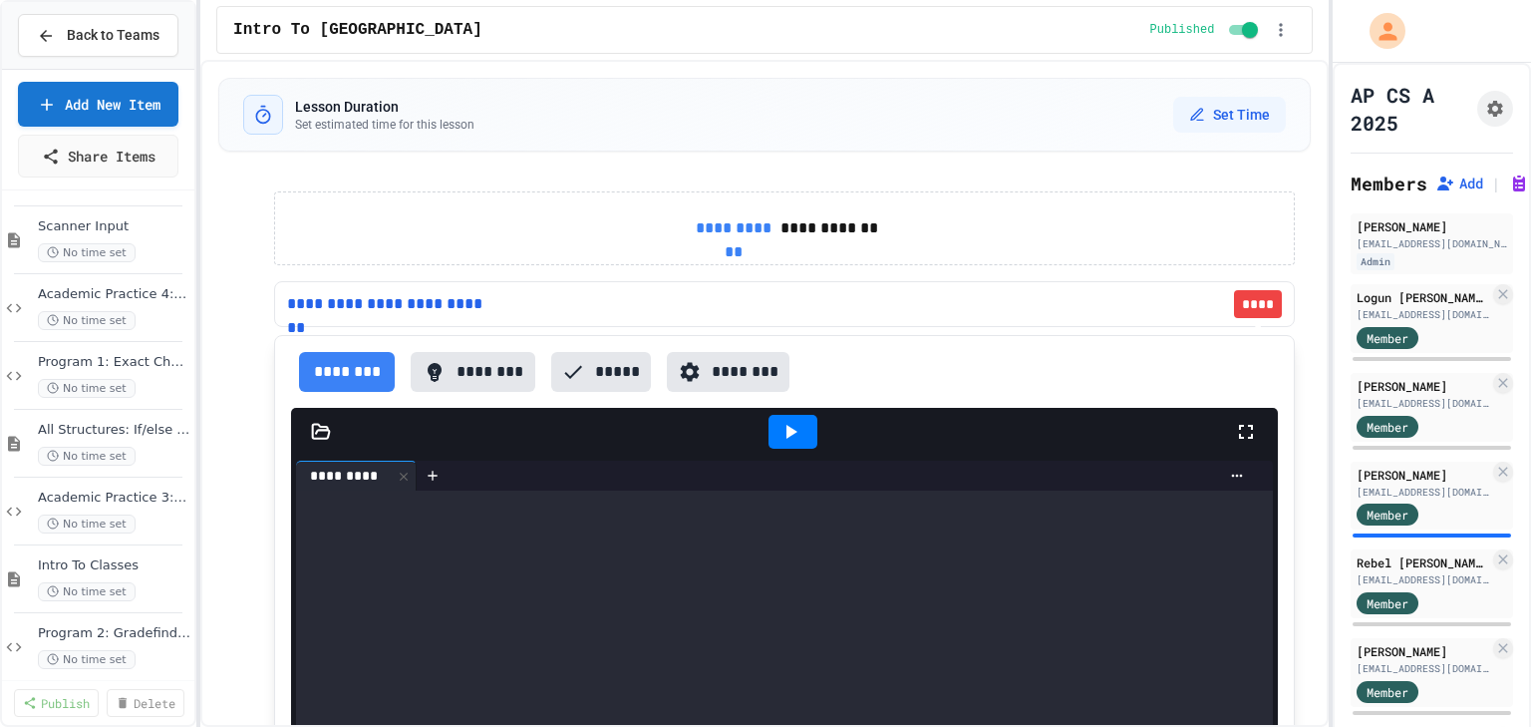
scroll to position [225, 0]
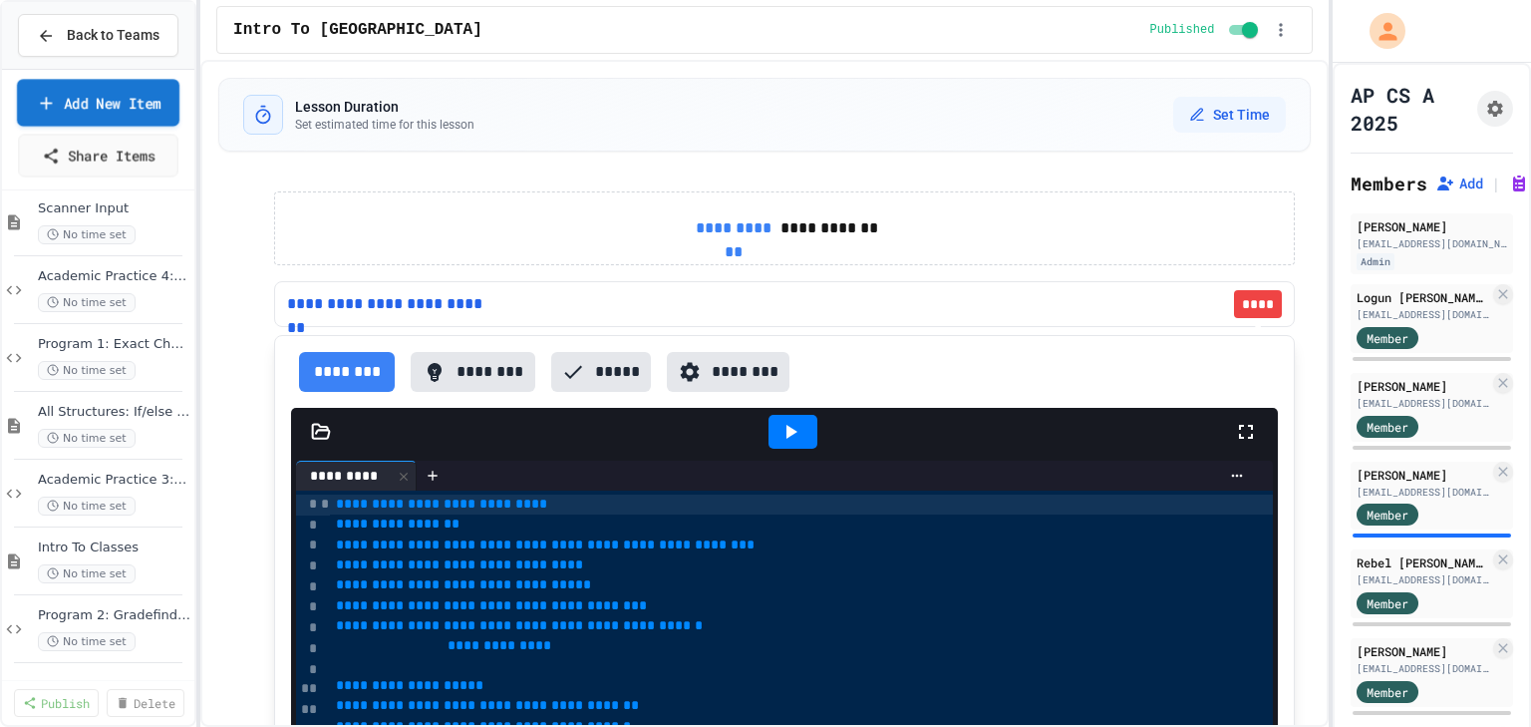
click at [114, 92] on link "Add New Item" at bounding box center [98, 102] width 162 height 47
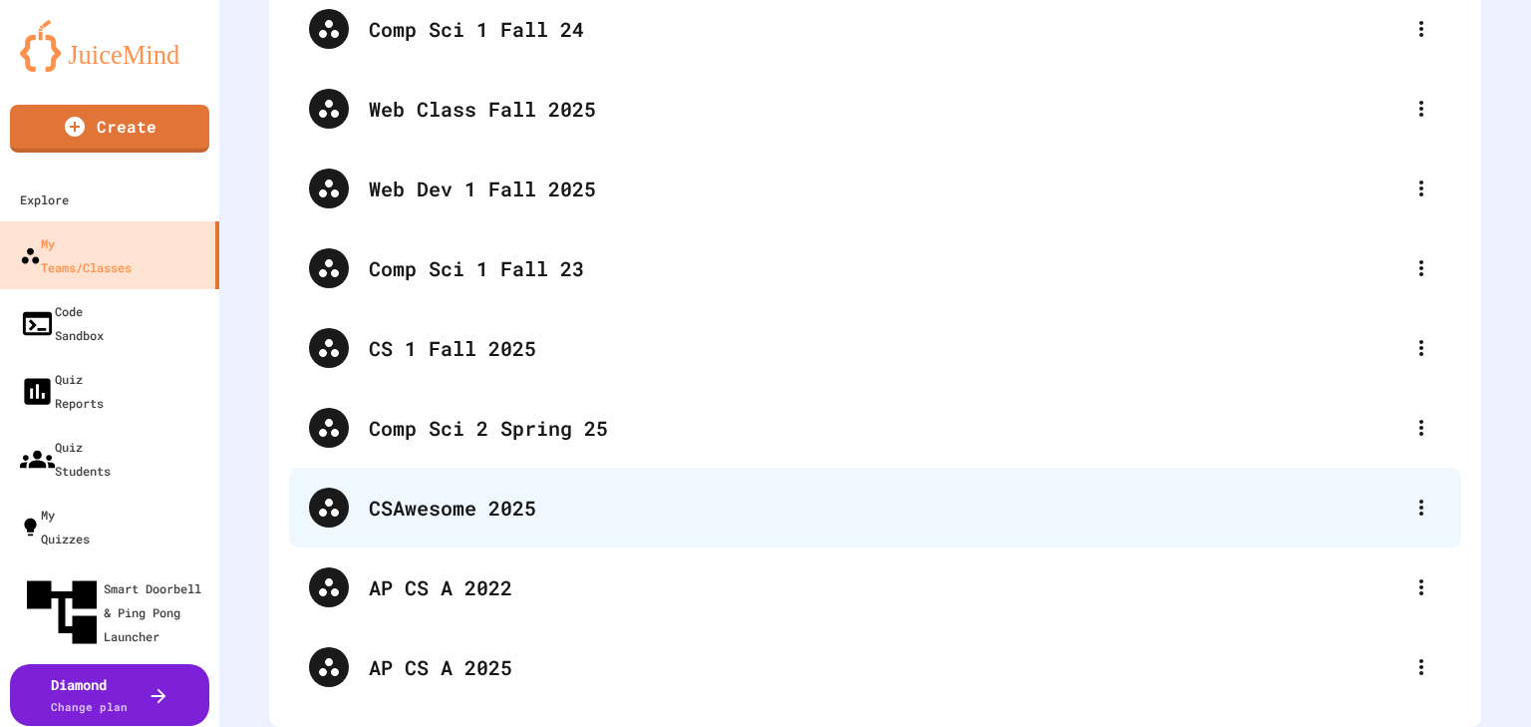
scroll to position [269, 0]
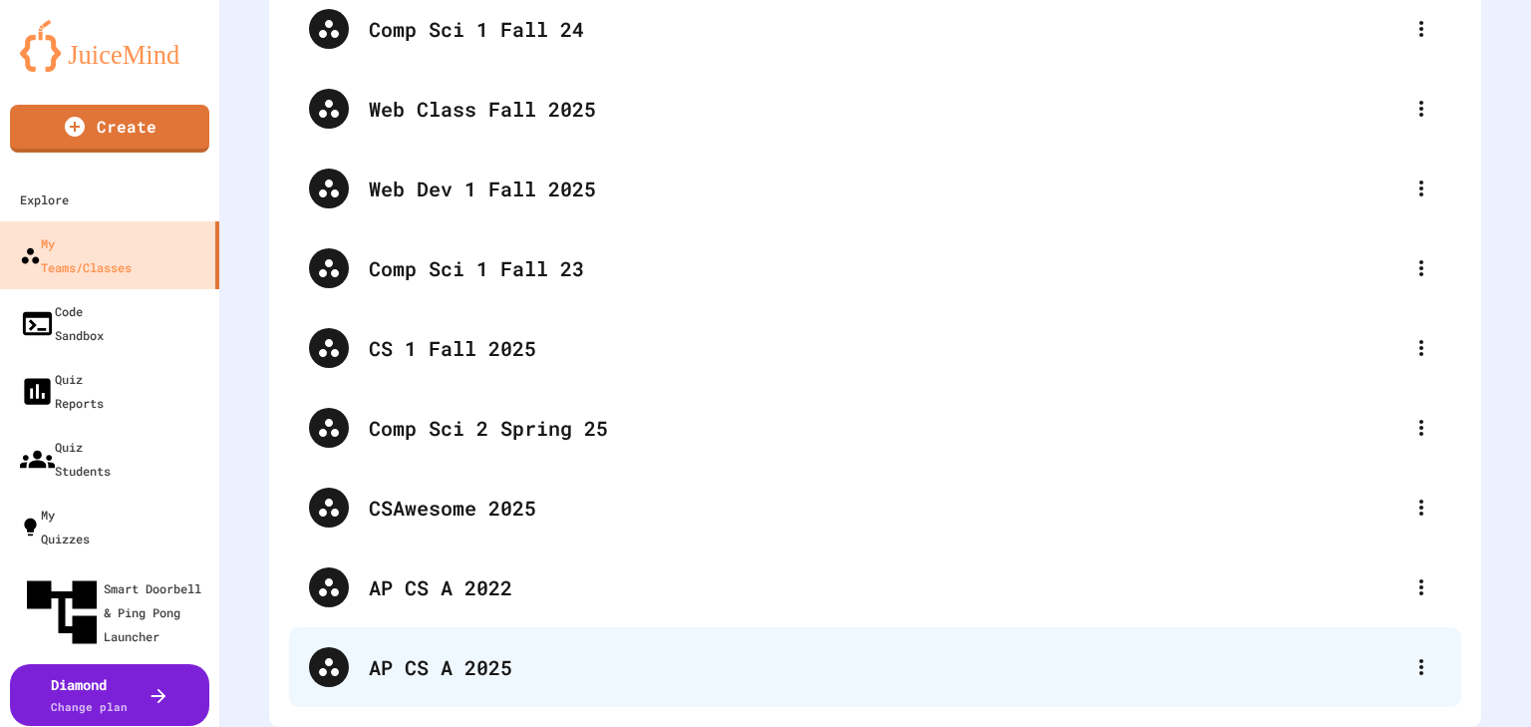
click at [478, 652] on div "AP CS A 2025" at bounding box center [885, 667] width 1033 height 30
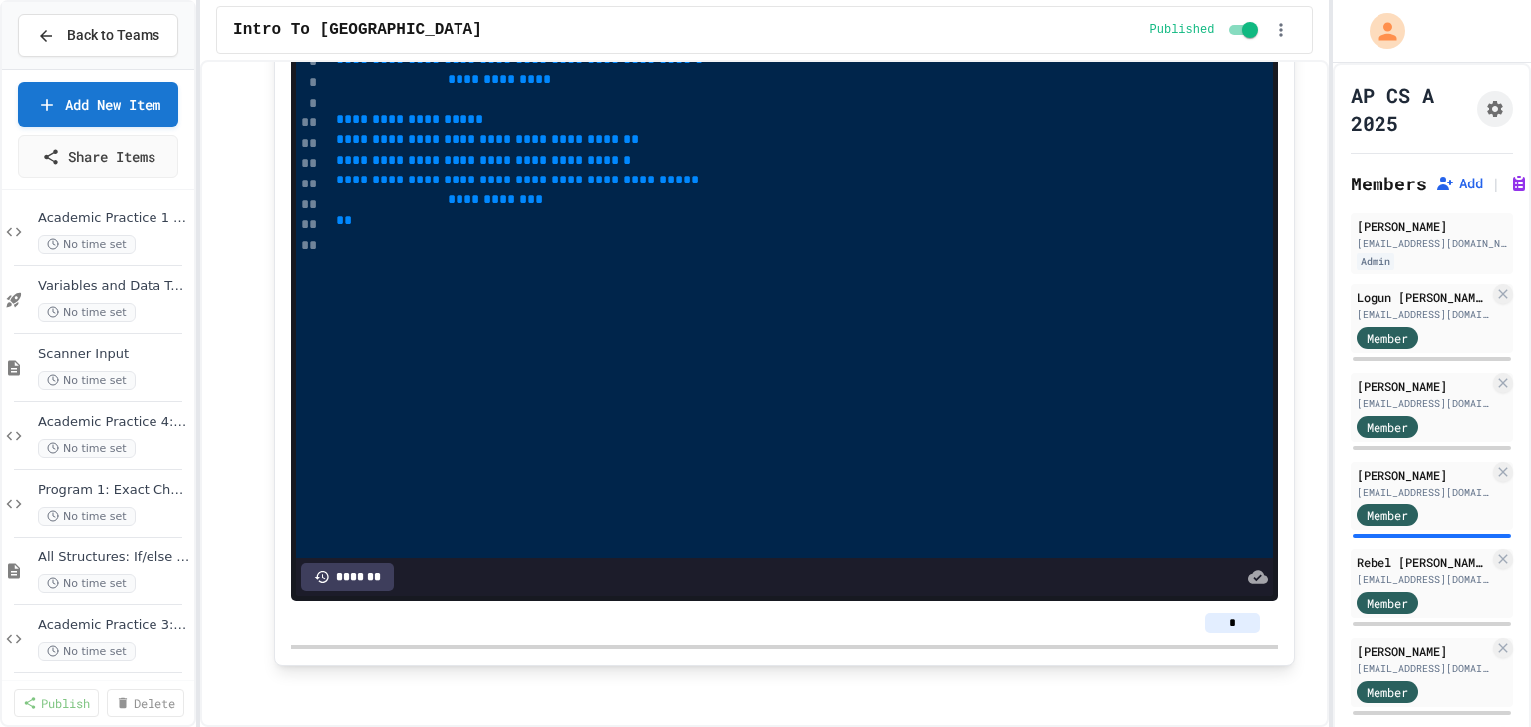
scroll to position [159, 0]
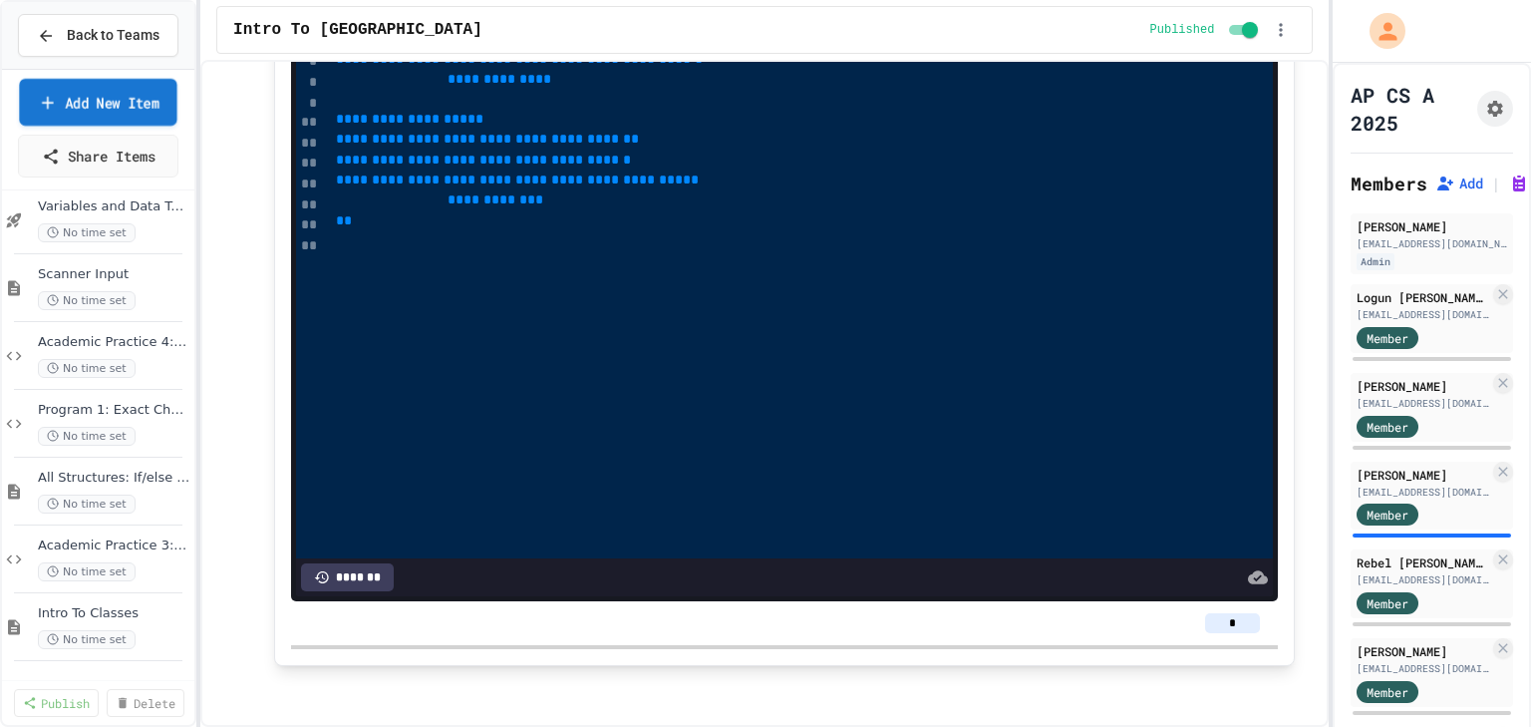
click at [124, 102] on link "Add New Item" at bounding box center [97, 102] width 157 height 47
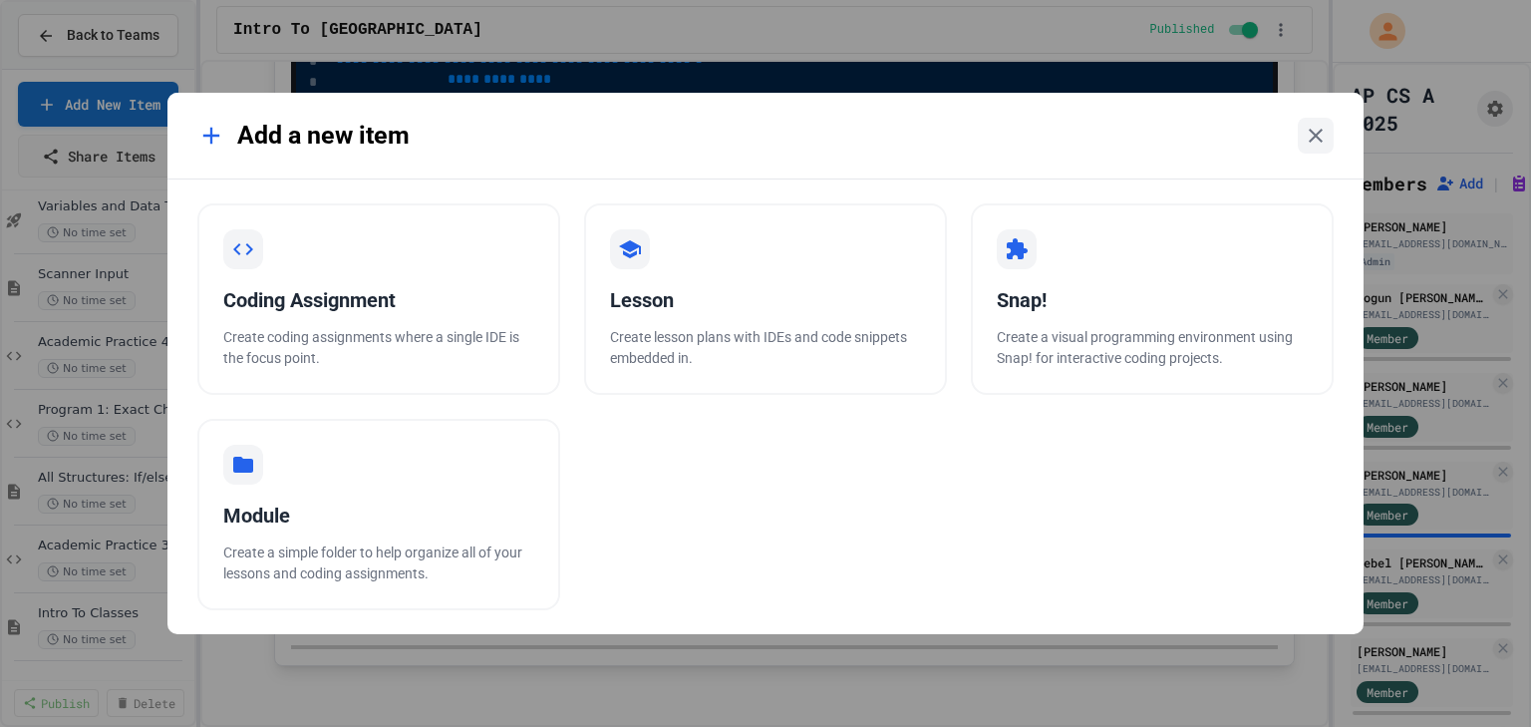
click at [207, 140] on icon at bounding box center [211, 136] width 28 height 28
click at [211, 139] on icon at bounding box center [211, 136] width 16 height 16
click at [64, 108] on div "Add a new item Coding Assignment Create coding assignments where a single IDE i…" at bounding box center [765, 363] width 1531 height 727
click at [1311, 134] on icon at bounding box center [1316, 136] width 24 height 24
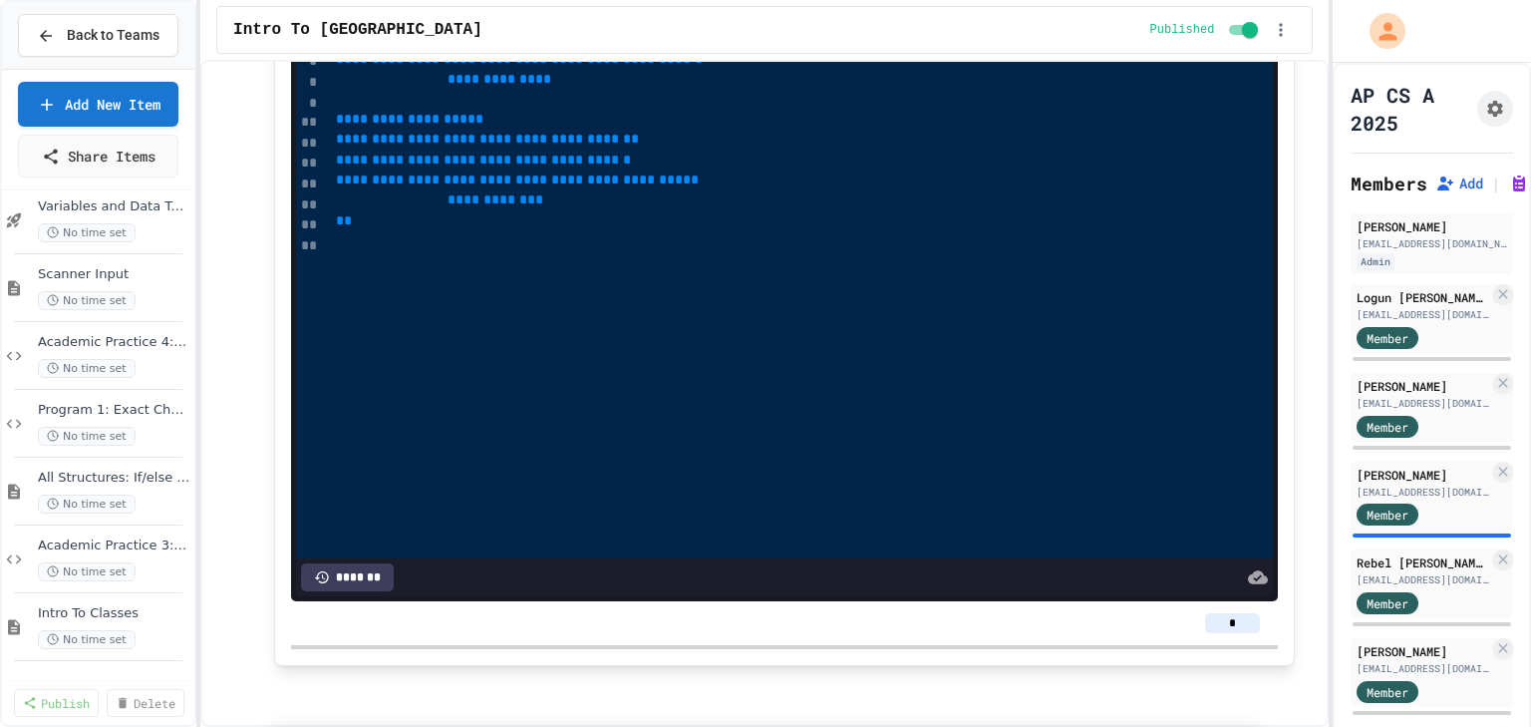
scroll to position [558, 0]
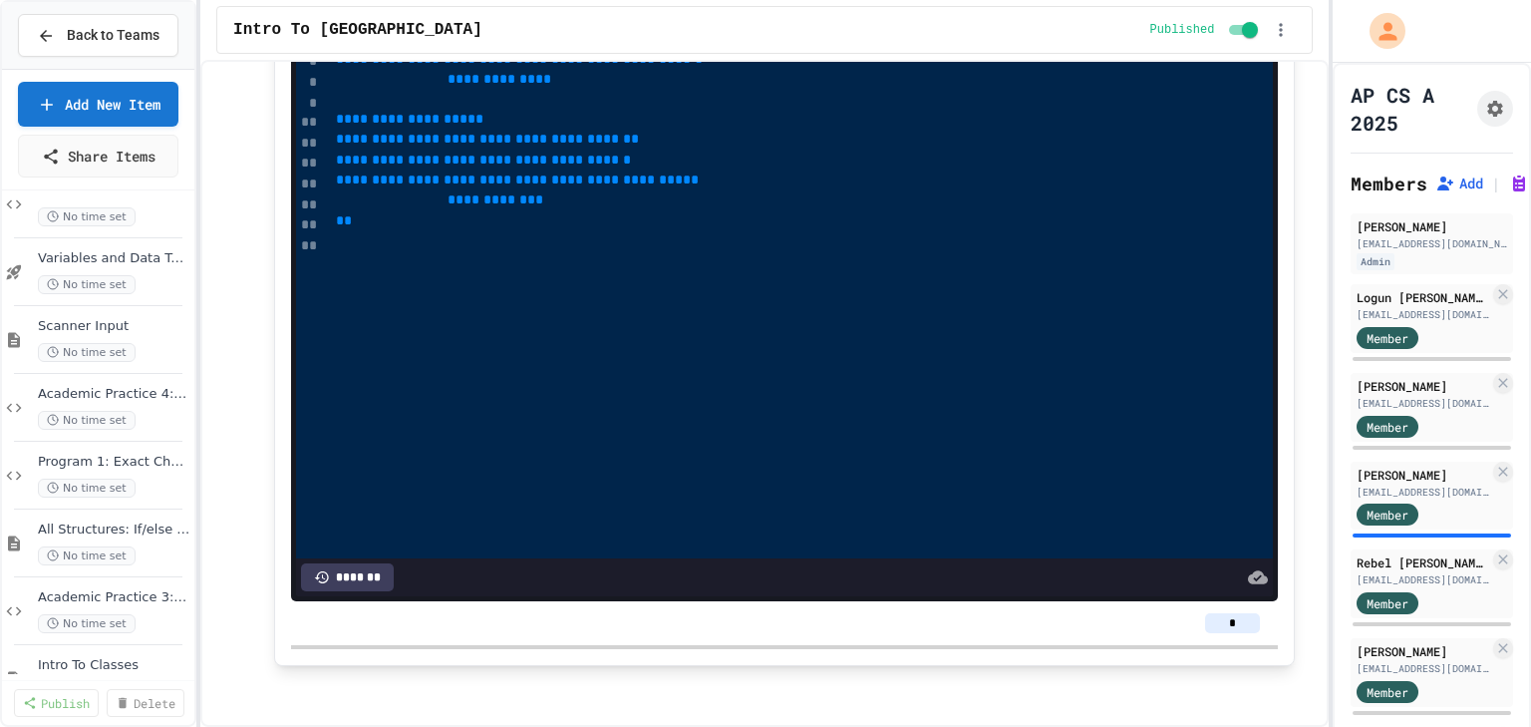
scroll to position [80, 0]
